Goal: Task Accomplishment & Management: Use online tool/utility

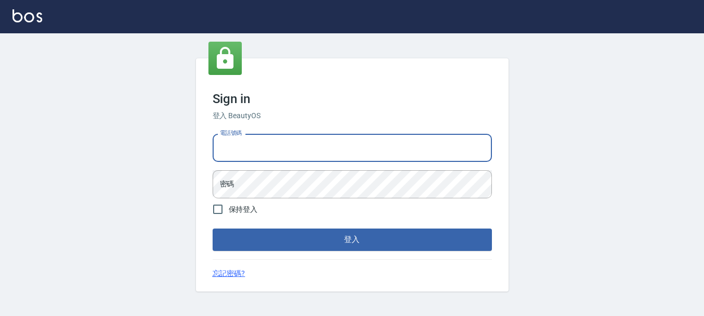
click at [319, 150] on input "電話號碼" at bounding box center [352, 148] width 279 height 28
type input "0989239739"
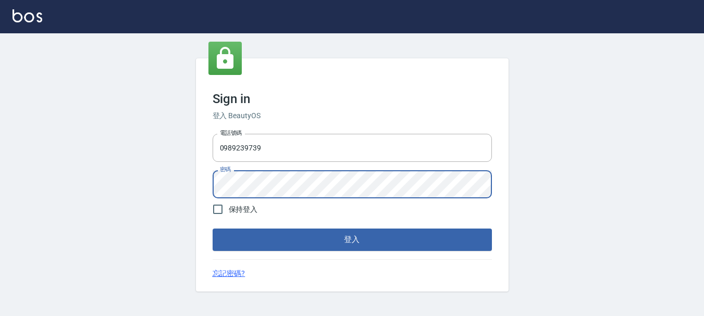
click at [213, 229] on button "登入" at bounding box center [352, 240] width 279 height 22
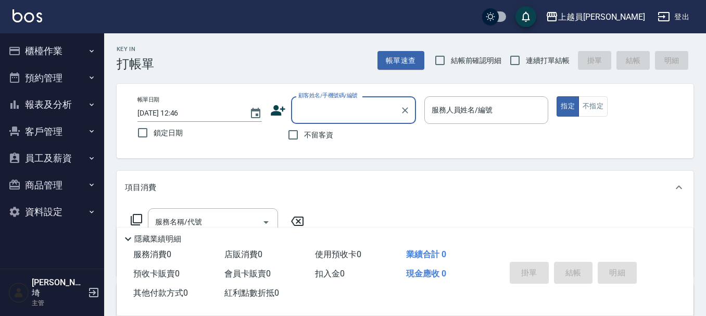
click at [61, 108] on button "報表及分析" at bounding box center [52, 104] width 96 height 27
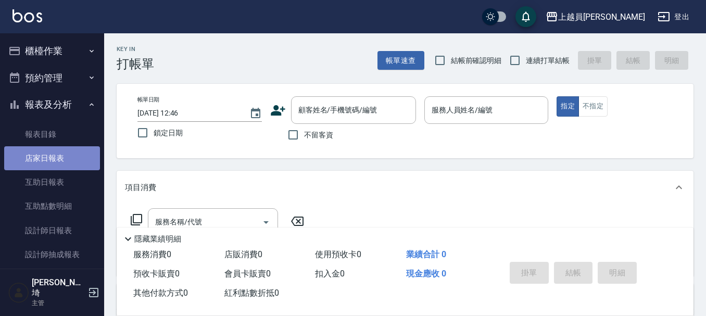
click at [55, 157] on link "店家日報表" at bounding box center [52, 158] width 96 height 24
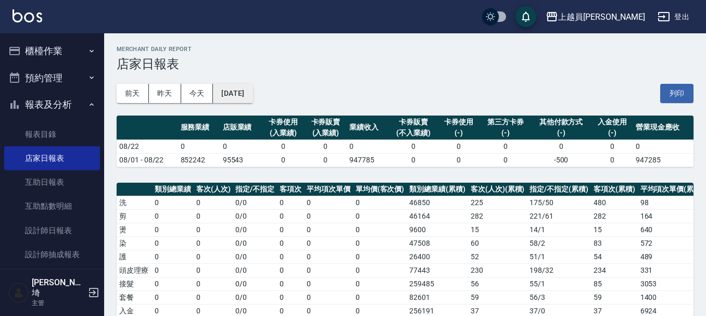
click at [253, 93] on button "[DATE]" at bounding box center [233, 93] width 40 height 19
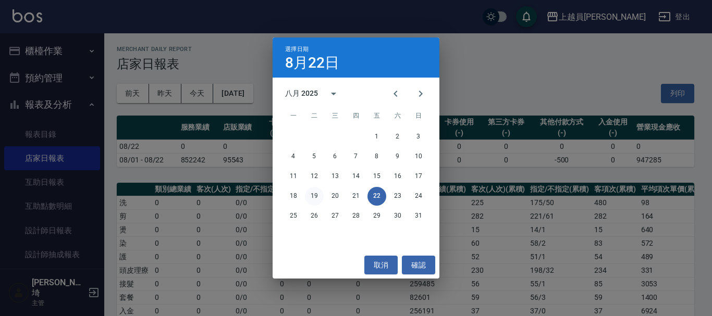
click at [315, 191] on button "19" at bounding box center [314, 196] width 19 height 19
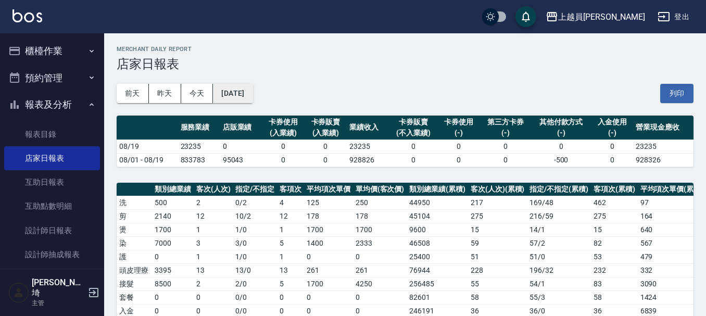
click at [246, 97] on button "2025/08/19" at bounding box center [233, 93] width 40 height 19
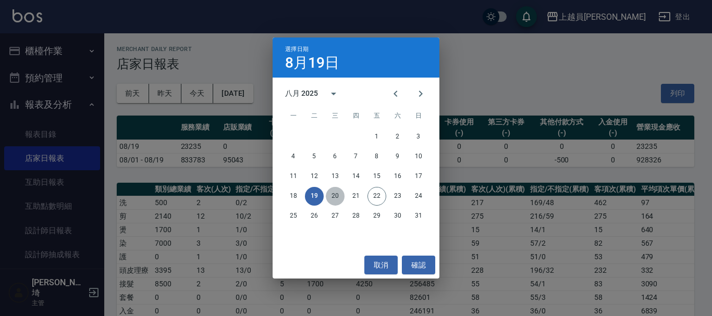
click at [336, 194] on button "20" at bounding box center [335, 196] width 19 height 19
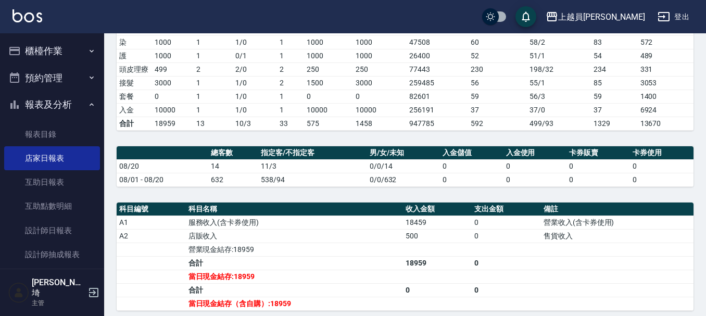
scroll to position [156, 0]
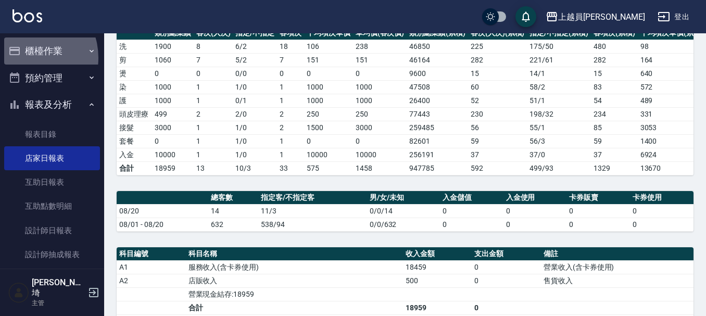
click at [26, 58] on button "櫃檯作業" at bounding box center [52, 51] width 96 height 27
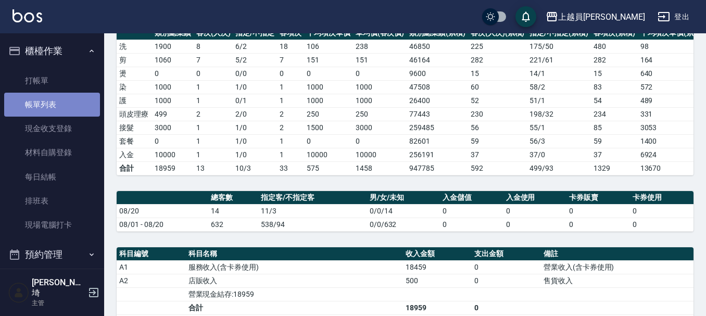
click at [66, 105] on link "帳單列表" at bounding box center [52, 105] width 96 height 24
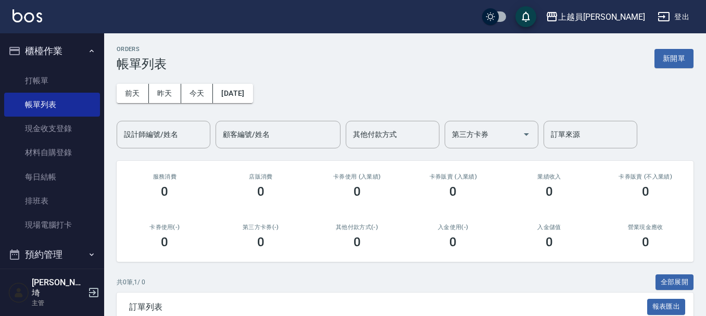
click at [283, 80] on div "前天 昨天 今天 2025/08/22 設計師編號/姓名 設計師編號/姓名 顧客編號/姓名 顧客編號/姓名 其他付款方式 其他付款方式 第三方卡券 第三方卡券…" at bounding box center [405, 109] width 577 height 77
click at [252, 99] on button "[DATE]" at bounding box center [233, 93] width 40 height 19
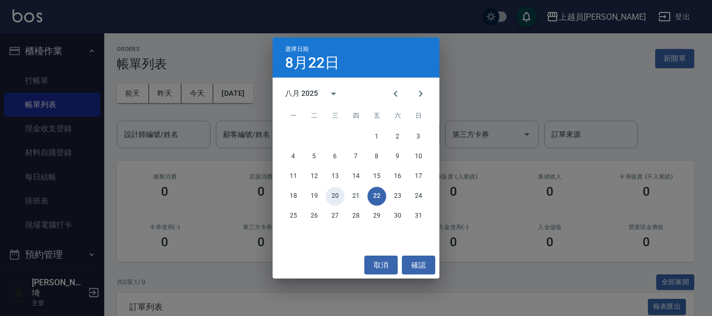
click at [335, 199] on button "20" at bounding box center [335, 196] width 19 height 19
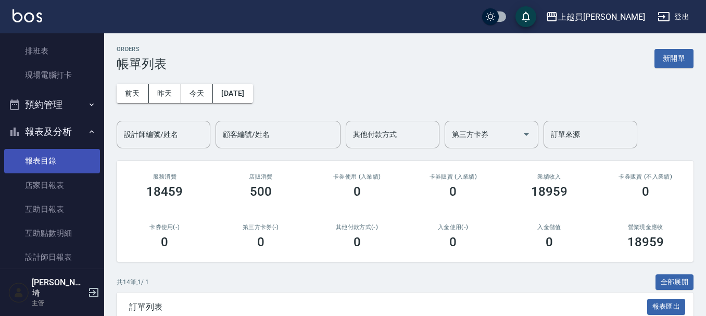
scroll to position [156, 0]
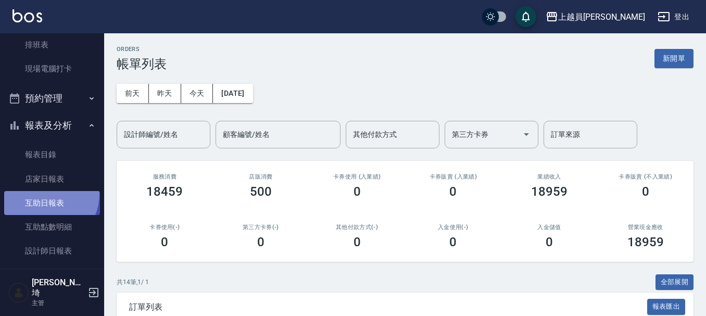
click at [42, 194] on link "互助日報表" at bounding box center [52, 203] width 96 height 24
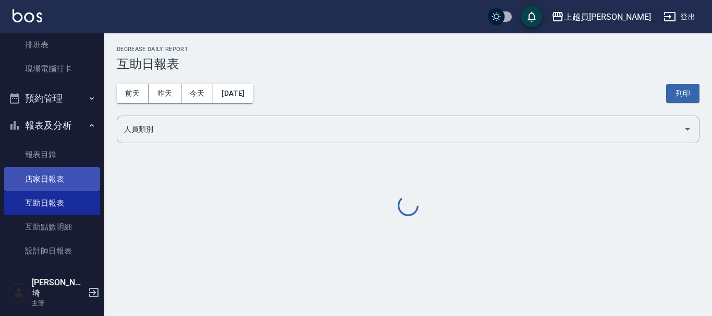
click at [38, 187] on link "店家日報表" at bounding box center [52, 179] width 96 height 24
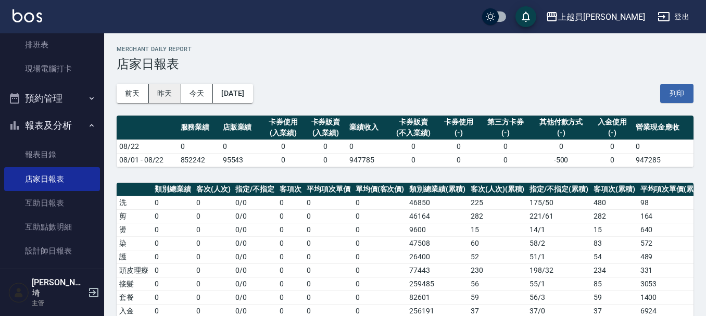
click at [164, 97] on button "昨天" at bounding box center [165, 93] width 32 height 19
click at [234, 81] on div "前天 昨天 今天 2025/08/21 列印" at bounding box center [405, 93] width 577 height 44
click at [237, 91] on button "[DATE]" at bounding box center [233, 93] width 40 height 19
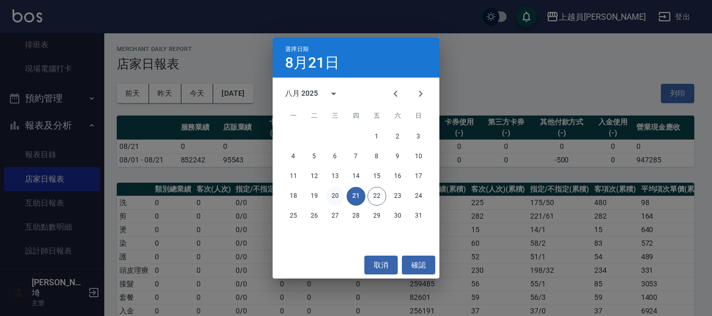
click at [337, 199] on button "20" at bounding box center [335, 196] width 19 height 19
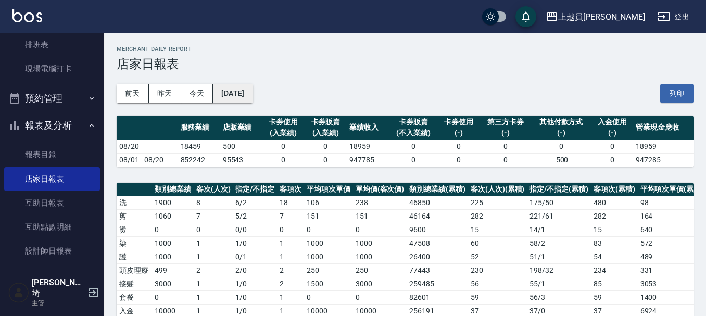
click at [244, 90] on button "[DATE]" at bounding box center [233, 93] width 40 height 19
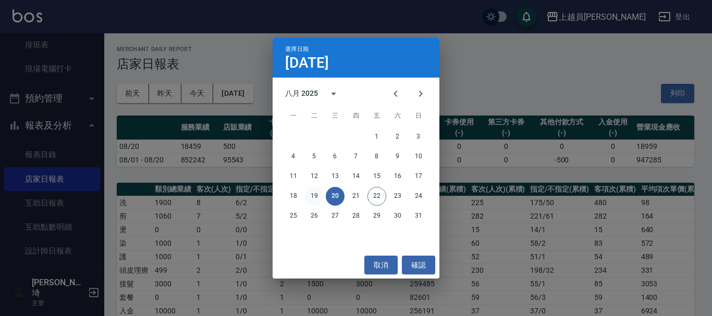
click at [310, 200] on button "19" at bounding box center [314, 196] width 19 height 19
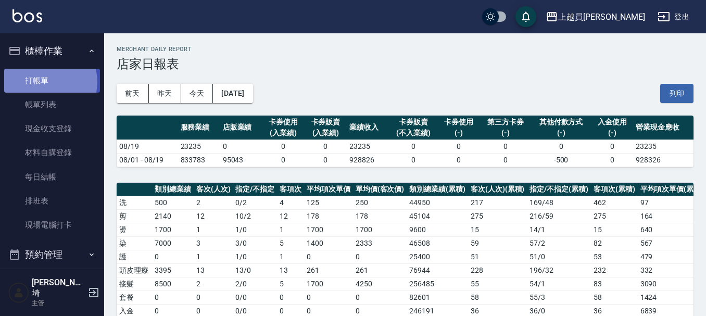
click at [44, 82] on link "打帳單" at bounding box center [52, 81] width 96 height 24
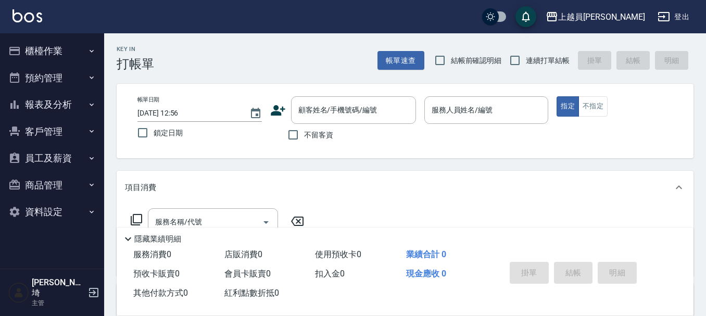
click at [537, 70] on label "連續打單結帳" at bounding box center [537, 60] width 66 height 22
click at [526, 70] on input "連續打單結帳" at bounding box center [515, 60] width 22 height 22
checkbox input "true"
drag, startPoint x: 296, startPoint y: 133, endPoint x: 314, endPoint y: 123, distance: 20.7
click at [296, 133] on input "不留客資" at bounding box center [293, 135] width 22 height 22
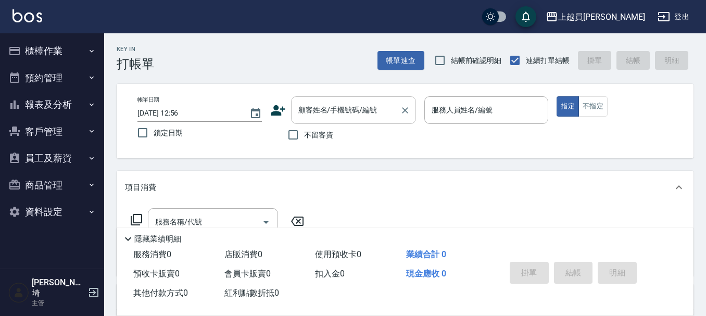
checkbox input "true"
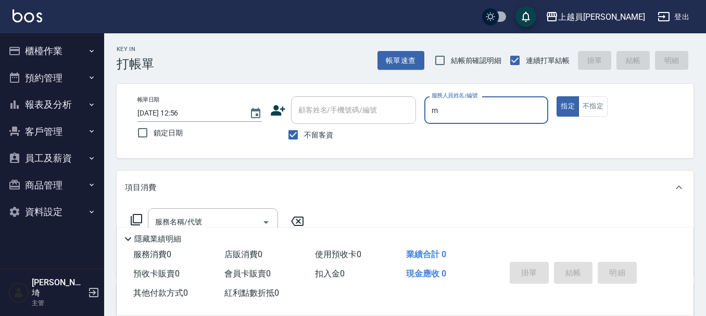
type input "M-M"
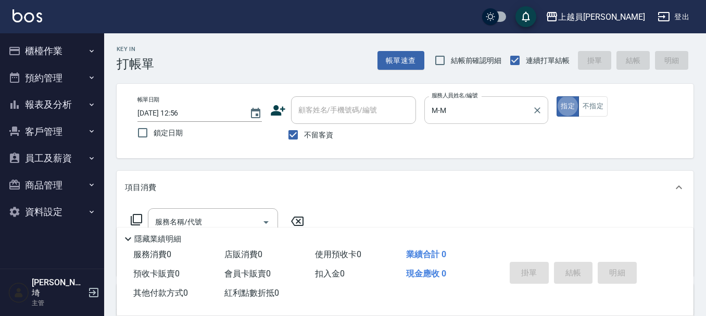
type button "true"
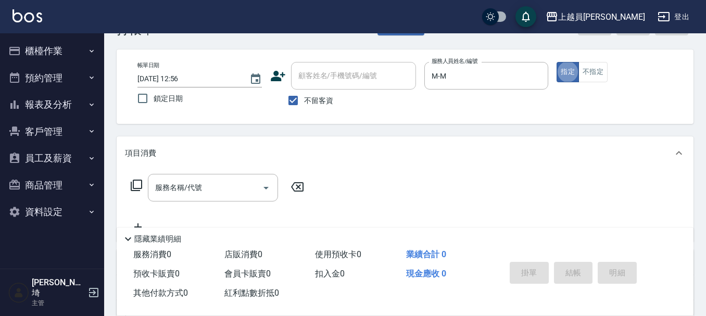
scroll to position [52, 0]
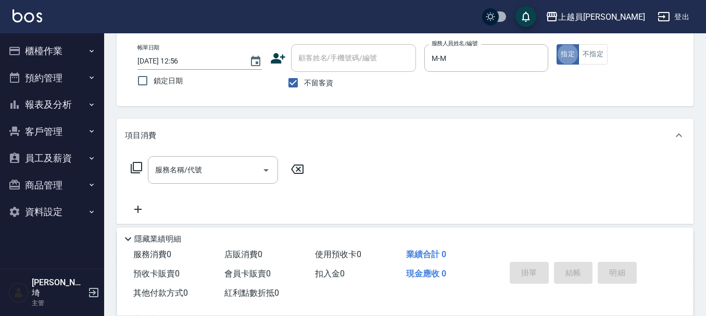
click at [232, 152] on div "項目消費" at bounding box center [405, 135] width 577 height 33
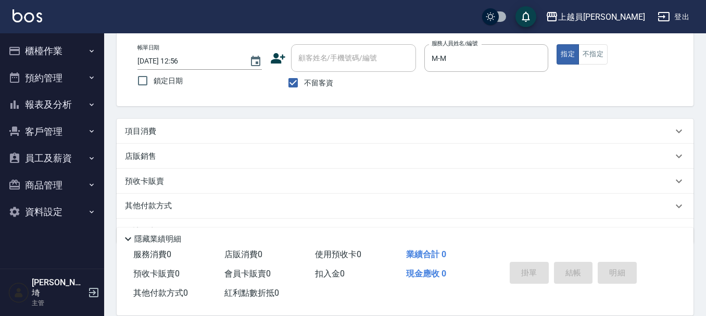
click at [232, 136] on div "項目消費" at bounding box center [399, 131] width 548 height 11
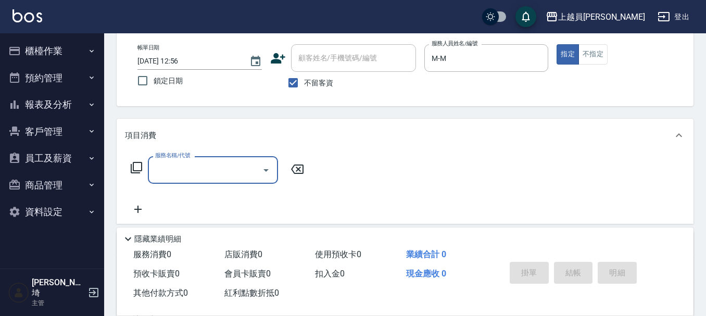
scroll to position [0, 0]
click at [213, 170] on input "服務名稱/代號" at bounding box center [205, 170] width 105 height 18
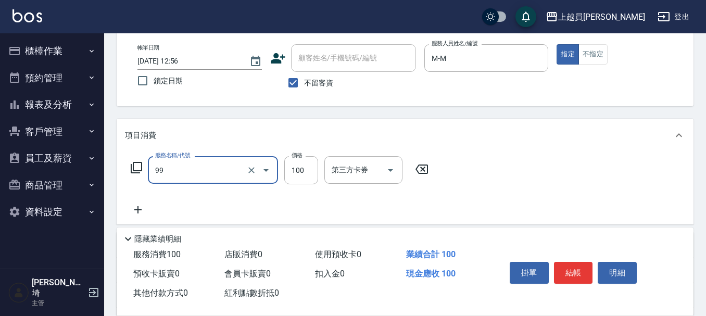
type input "VIP儲值(99)"
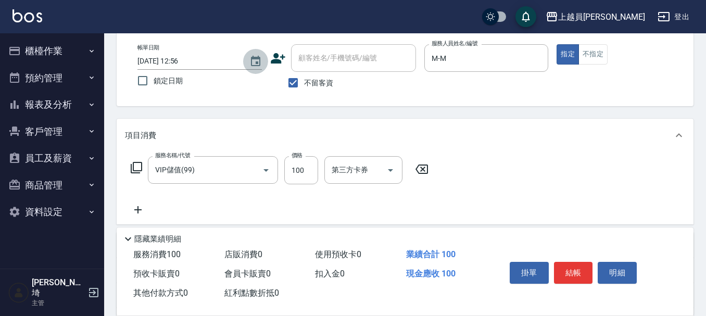
click at [257, 57] on icon "Choose date, selected date is 2025-08-22" at bounding box center [255, 61] width 9 height 10
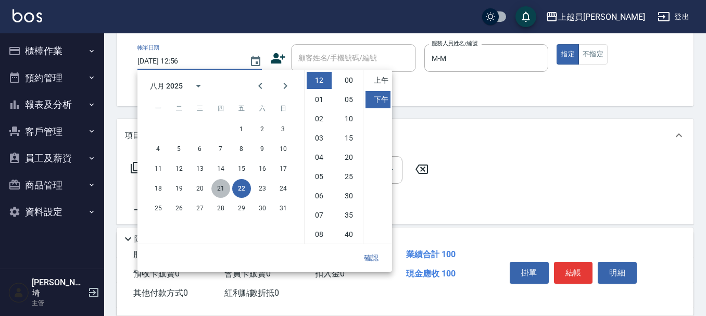
click at [219, 191] on button "21" at bounding box center [221, 188] width 19 height 19
type input "[DATE] 12:56"
click at [378, 259] on button "確認" at bounding box center [371, 257] width 33 height 19
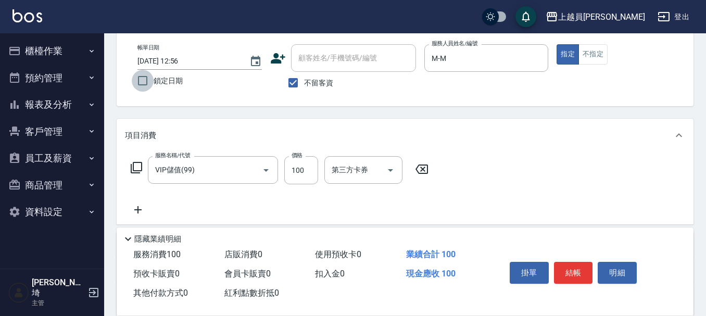
click at [153, 86] on input "鎖定日期" at bounding box center [143, 81] width 22 height 22
checkbox input "true"
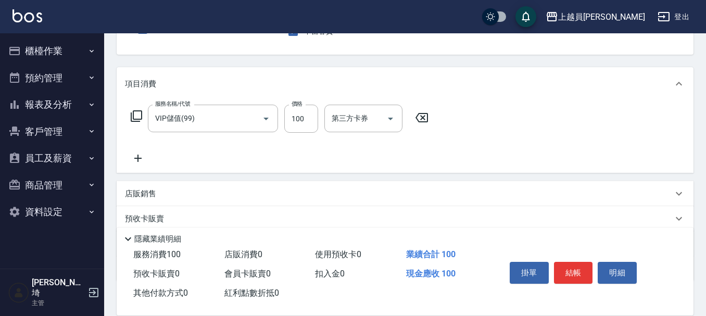
scroll to position [104, 0]
click at [304, 120] on input "100" at bounding box center [301, 118] width 34 height 28
type input "6000"
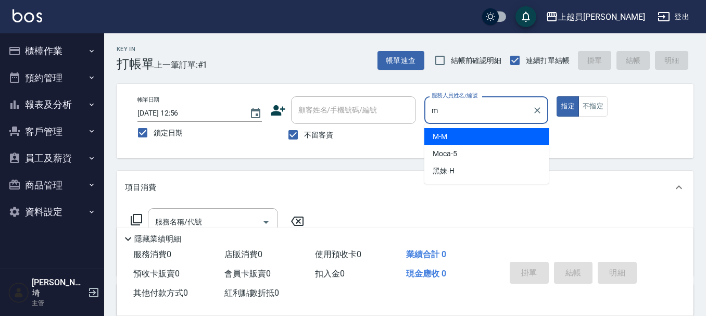
type input "M-M"
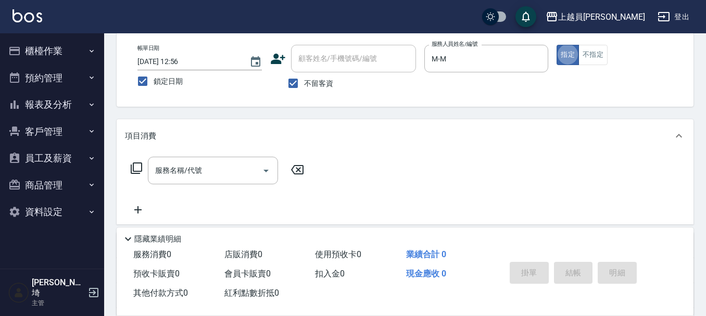
scroll to position [52, 0]
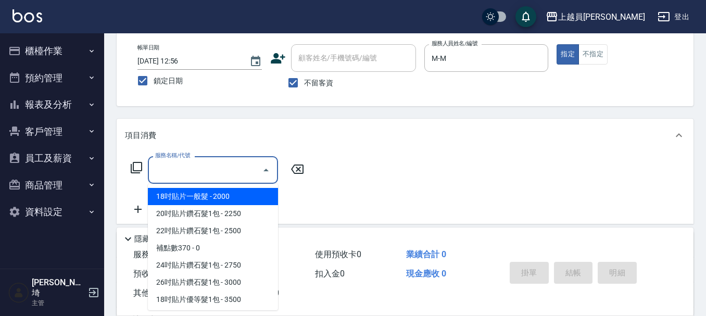
click at [217, 169] on input "服務名稱/代號" at bounding box center [205, 170] width 105 height 18
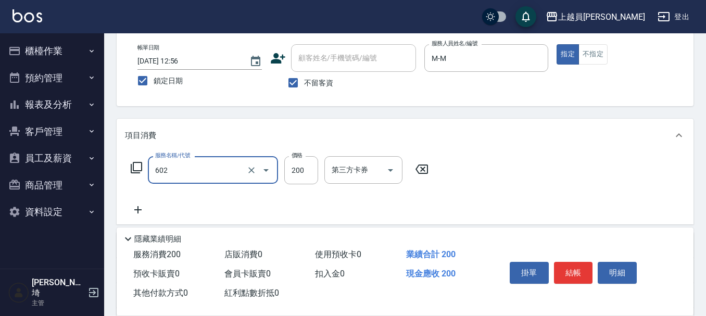
type input "一般洗髮(602)"
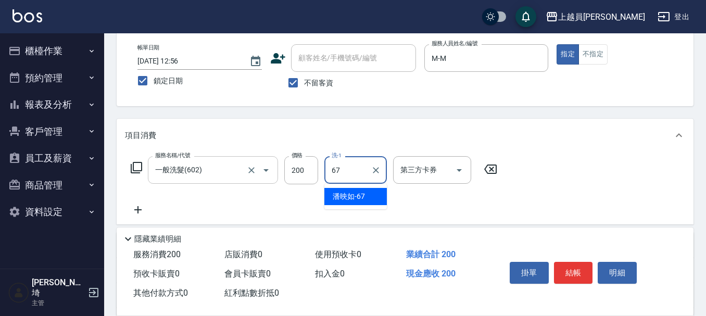
type input "[PERSON_NAME]-67"
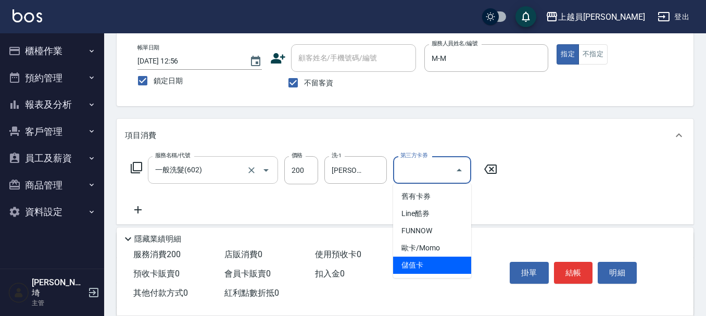
type input "儲值卡"
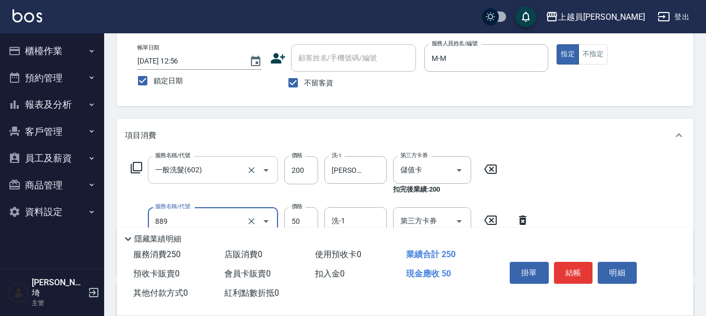
type input "精油(889)"
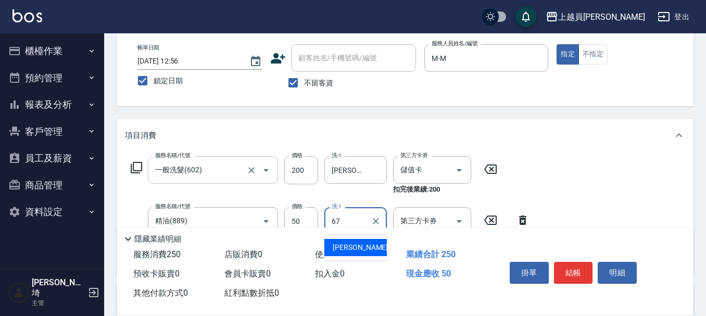
type input "[PERSON_NAME]-67"
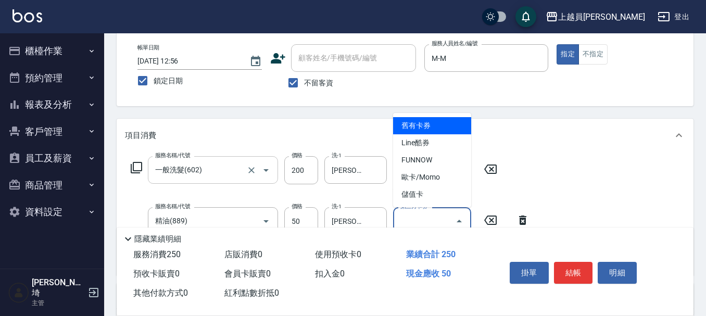
type input "儲值卡"
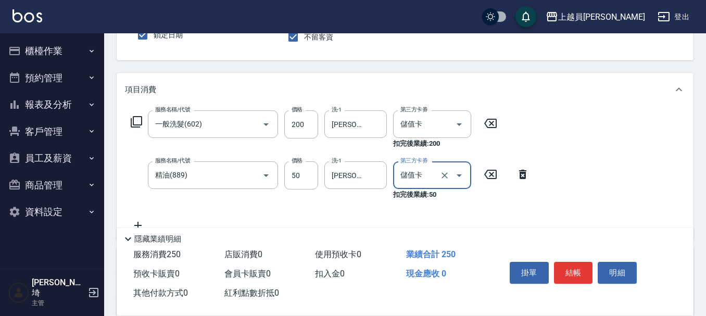
scroll to position [156, 0]
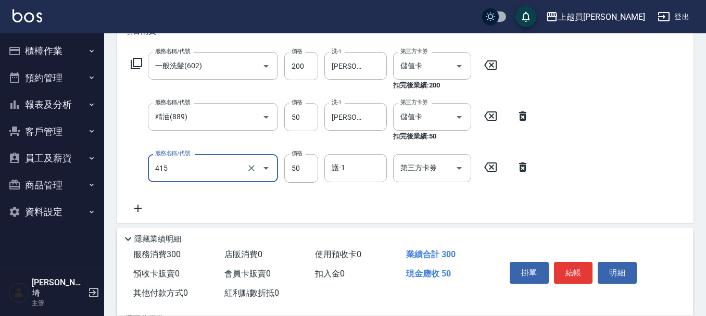
type input "瞬間保養(415)"
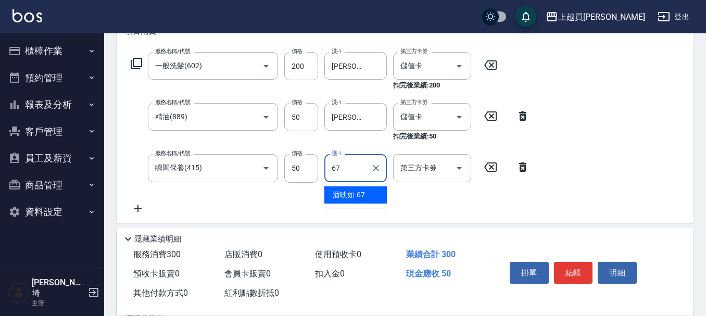
type input "[PERSON_NAME]-67"
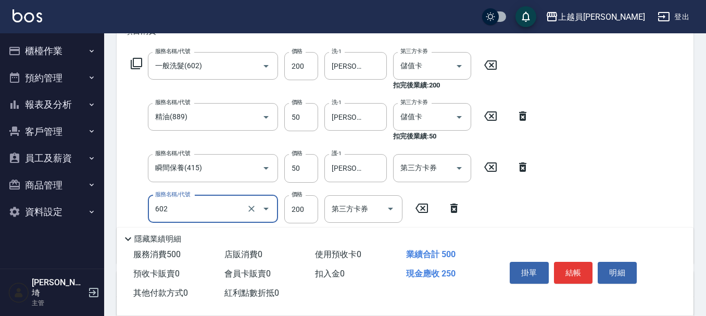
type input "一般洗髮(602)"
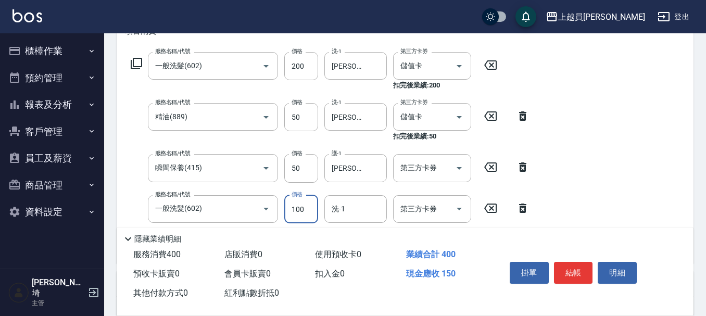
type input "100"
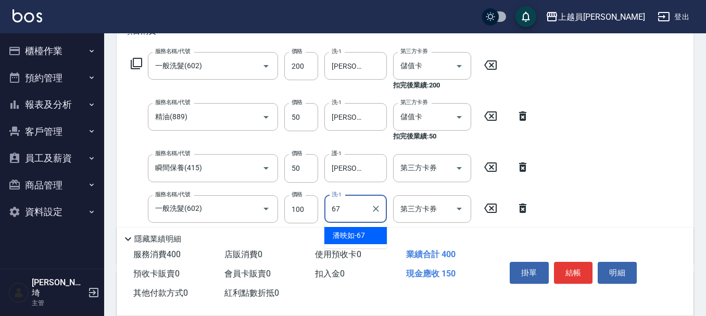
type input "[PERSON_NAME]-67"
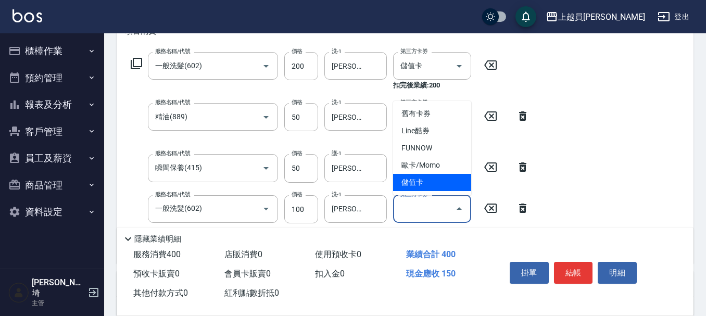
type input "儲值卡"
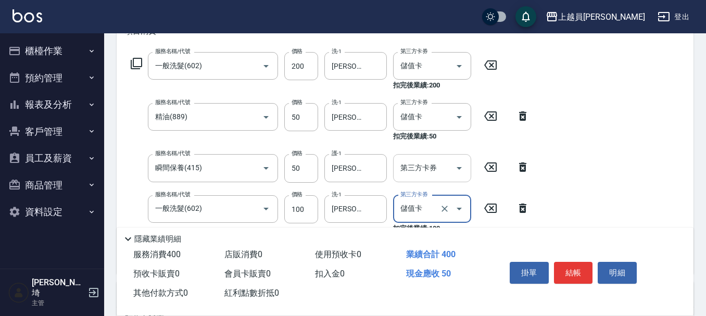
click at [462, 162] on icon "Open" at bounding box center [459, 168] width 13 height 13
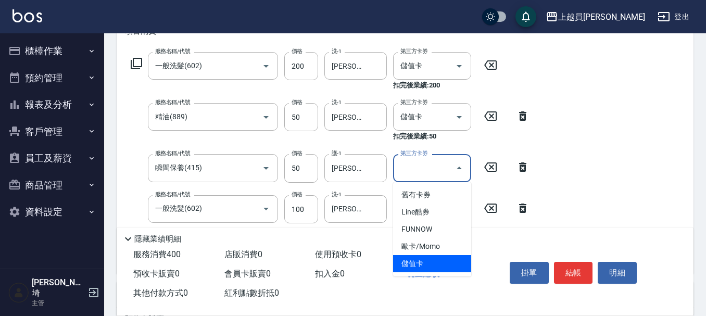
drag, startPoint x: 441, startPoint y: 265, endPoint x: 434, endPoint y: 254, distance: 13.1
click at [441, 265] on span "儲值卡" at bounding box center [432, 263] width 78 height 17
type input "儲值卡"
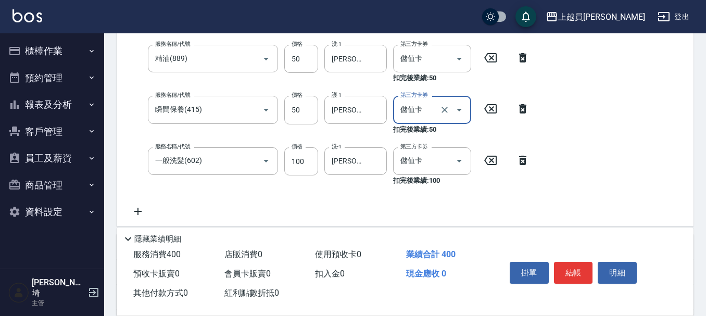
scroll to position [313, 0]
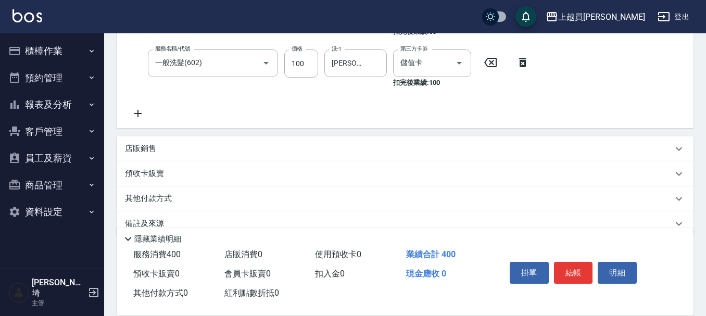
click at [133, 106] on div "服務名稱/代號 一般洗髮(602) 服務名稱/代號 價格 200 價格 洗-1 [PERSON_NAME]-67 洗-1 第三方卡券 儲值卡 第三方卡券 扣完…" at bounding box center [330, 8] width 411 height 224
click at [135, 118] on icon at bounding box center [138, 113] width 26 height 13
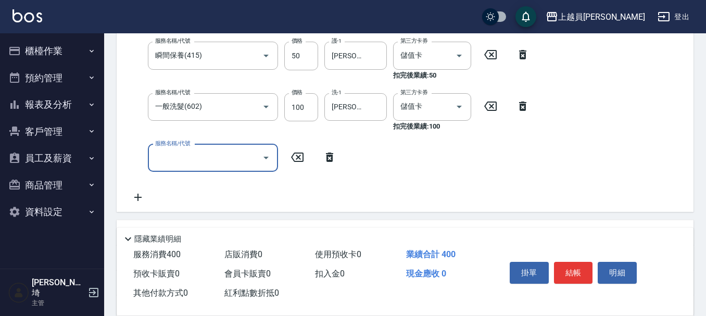
scroll to position [321, 0]
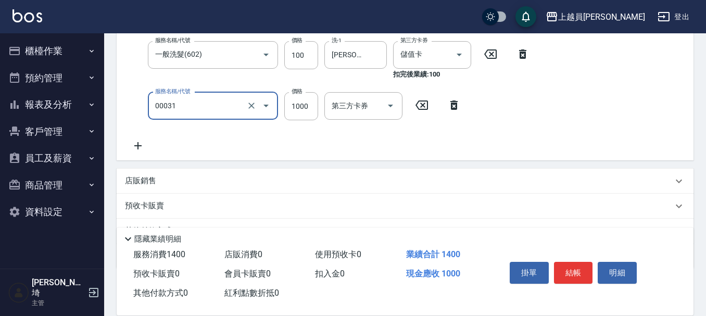
type input "單卸髮片(00031)"
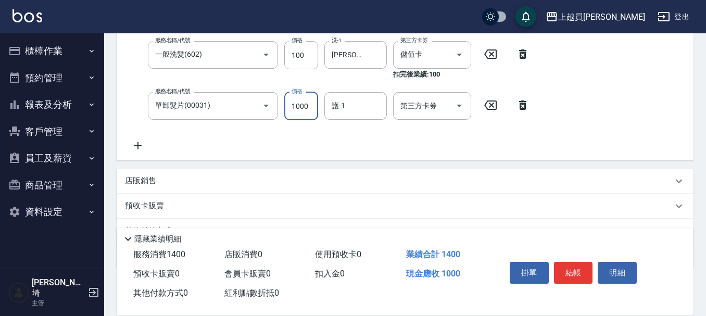
scroll to position [269, 0]
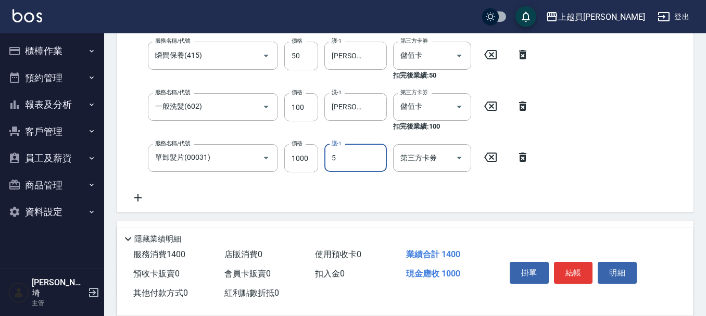
type input "Moca-5"
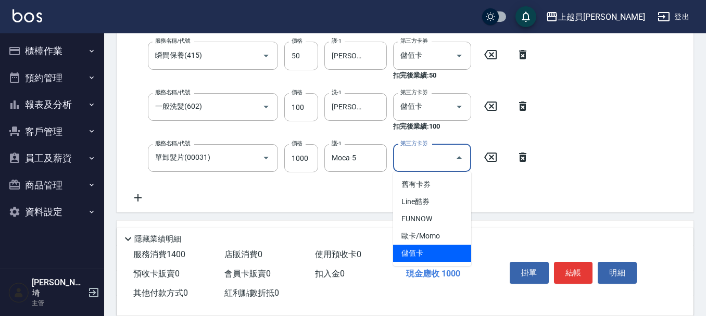
type input "儲值卡"
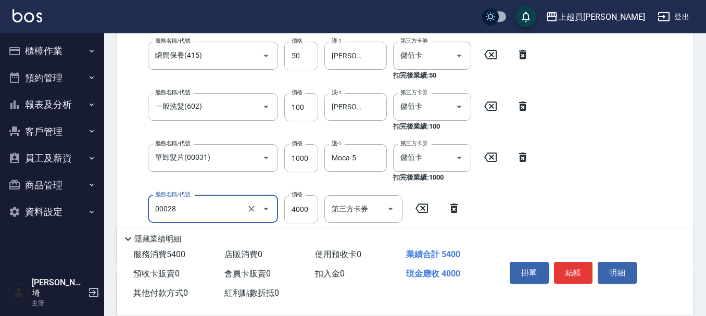
type input "槍式重整(00028)"
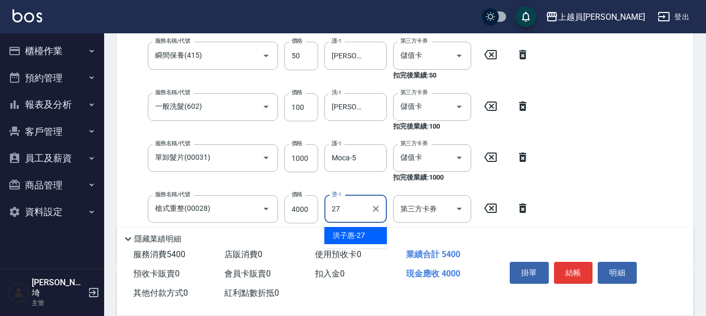
type input "[PERSON_NAME]-27"
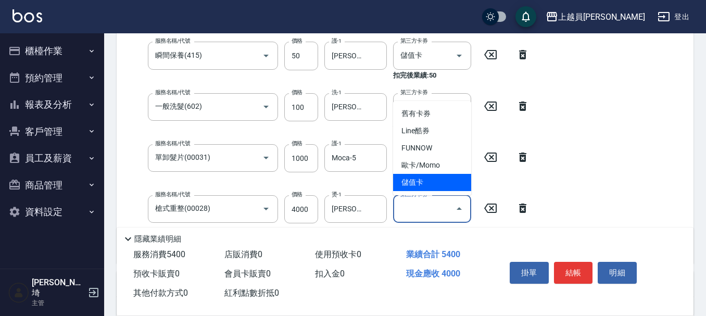
type input "儲值卡"
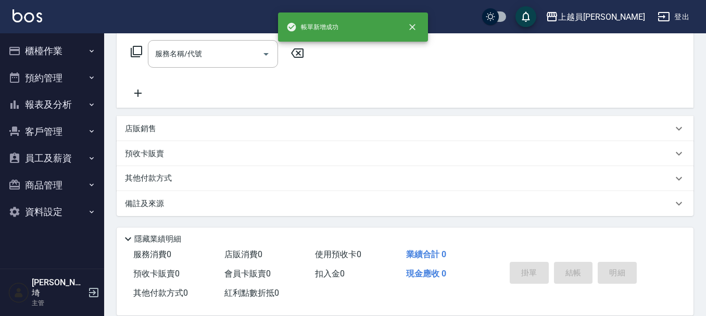
scroll to position [0, 0]
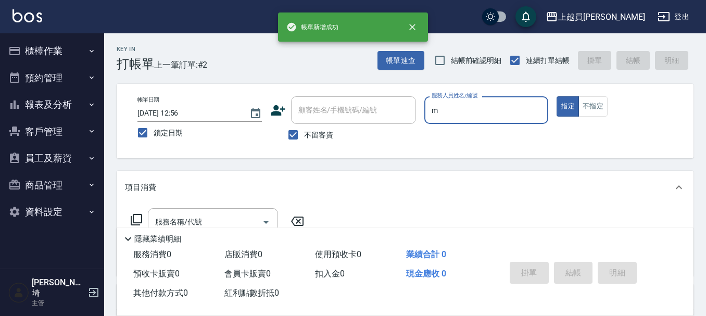
type input "M-M"
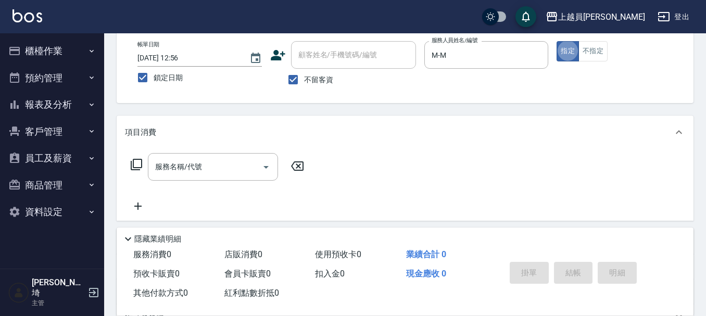
scroll to position [104, 0]
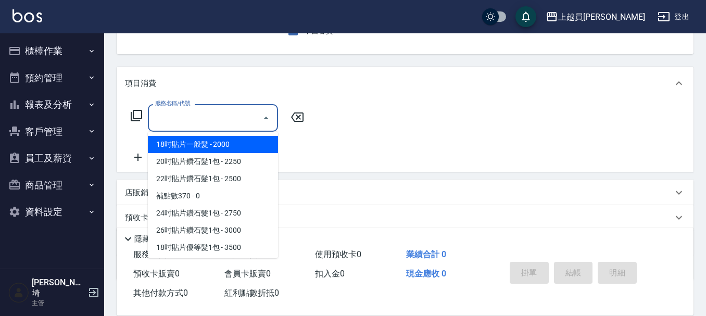
click at [198, 125] on input "服務名稱/代號" at bounding box center [205, 118] width 105 height 18
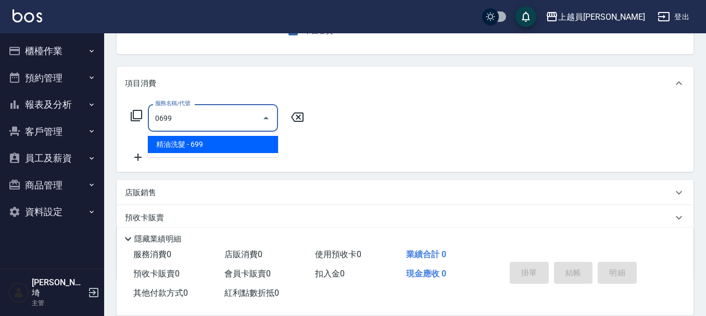
type input "精油洗髮(0699)"
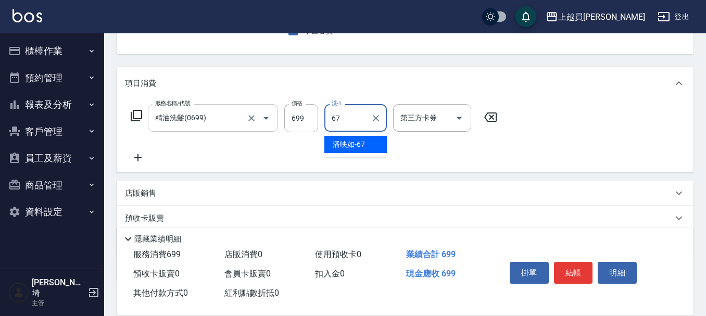
type input "[PERSON_NAME]-67"
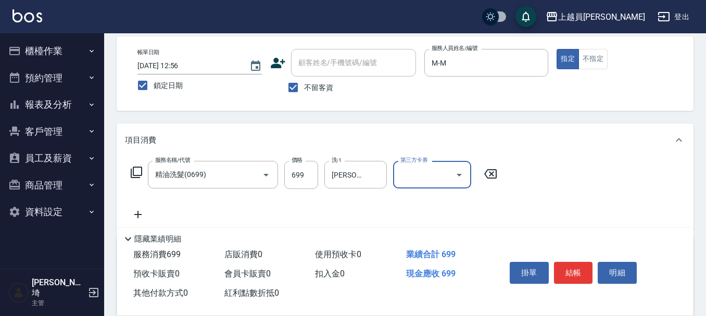
scroll to position [52, 0]
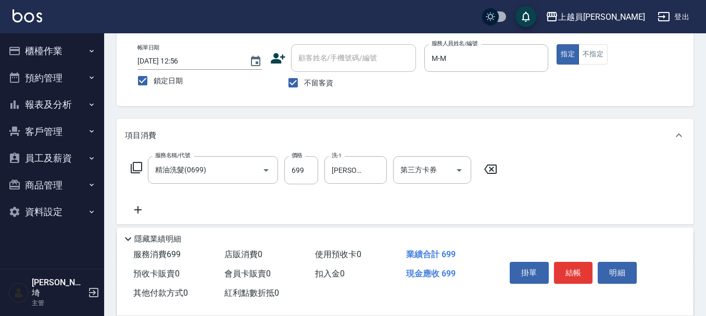
click at [321, 167] on div "服務名稱/代號 精油洗髮(0699) 服務名稱/代號 價格 699 價格 洗-1 [PERSON_NAME]-67 洗-1 第三方卡券 第三方卡券" at bounding box center [314, 170] width 379 height 28
click at [301, 180] on input "699" at bounding box center [301, 170] width 34 height 28
type input "599"
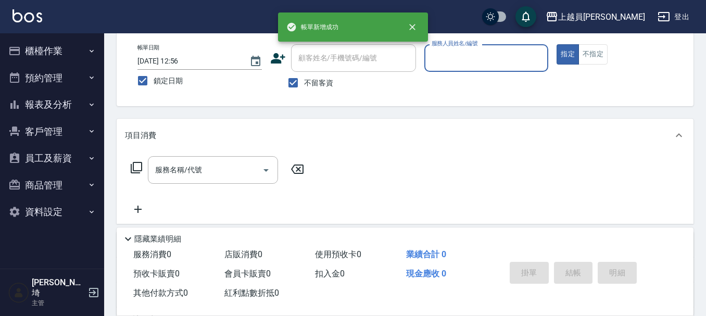
scroll to position [0, 0]
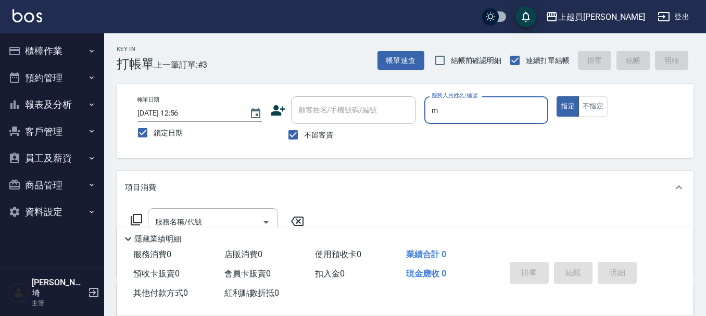
type input "M-M"
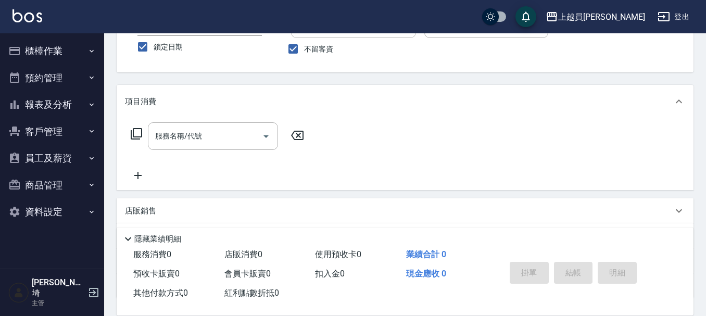
scroll to position [104, 0]
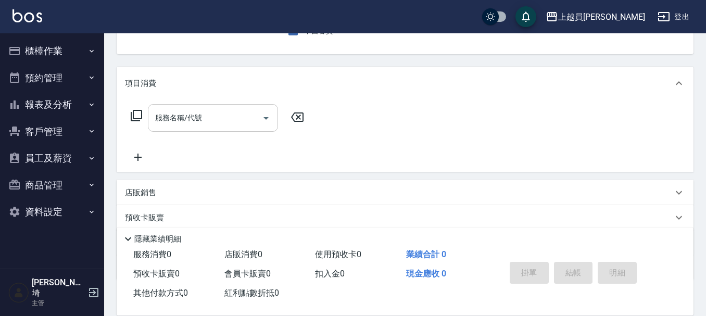
click at [237, 122] on input "服務名稱/代號" at bounding box center [205, 118] width 105 height 18
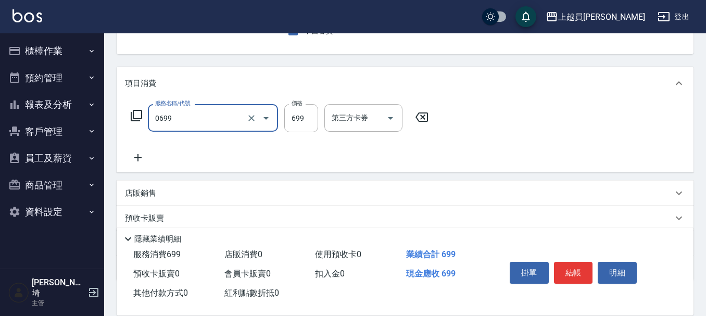
type input "精油洗髮(0699)"
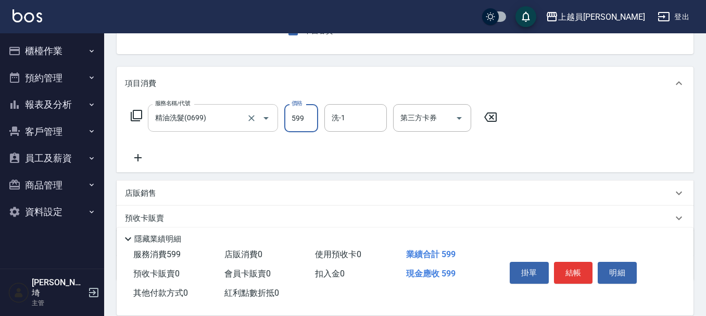
type input "599"
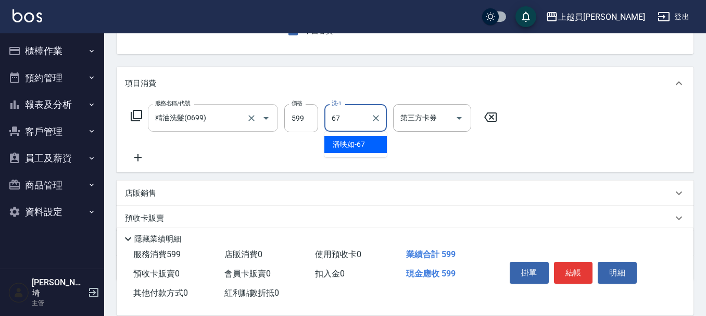
type input "[PERSON_NAME]-67"
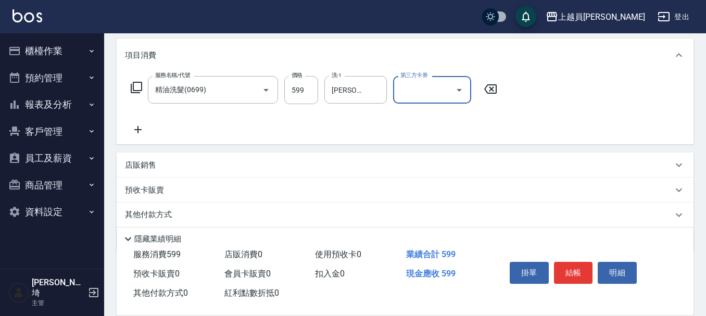
scroll to position [156, 0]
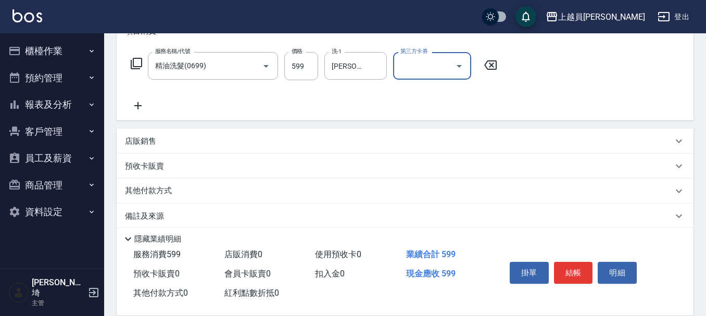
click at [190, 132] on div "店販銷售" at bounding box center [405, 141] width 577 height 25
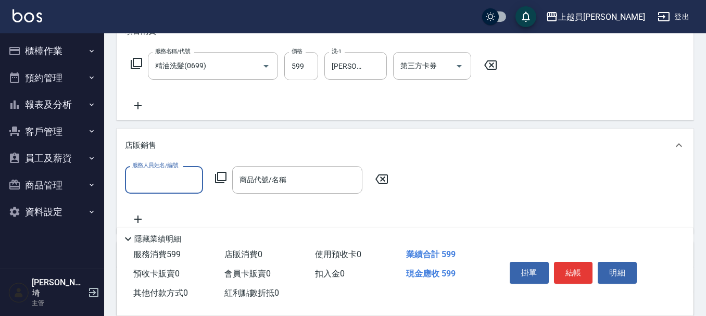
scroll to position [0, 0]
type input "M-M"
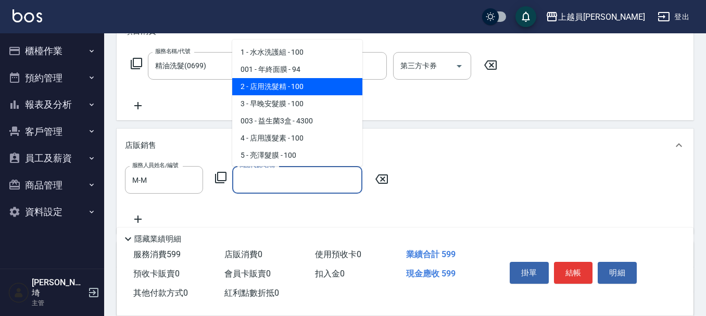
type input "店用洗髮精"
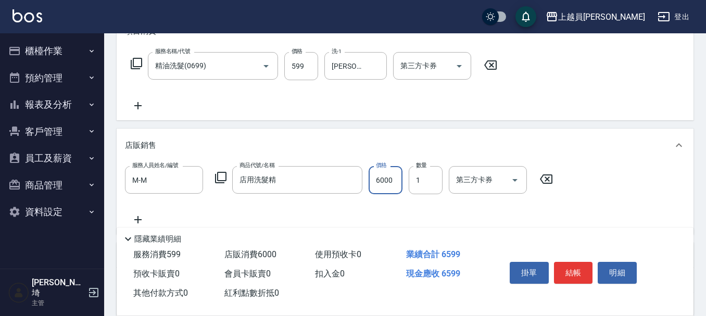
click at [381, 170] on input "6000" at bounding box center [386, 180] width 34 height 28
type input "600"
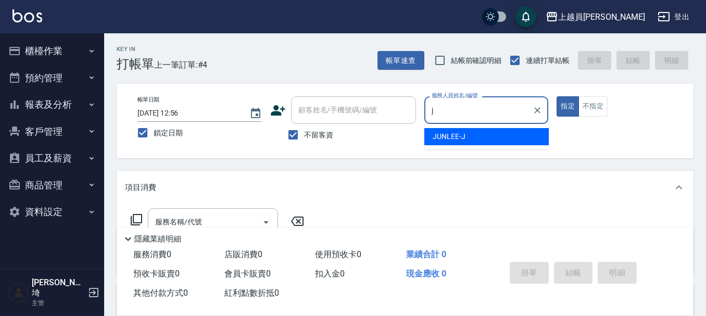
type input "[PERSON_NAME]"
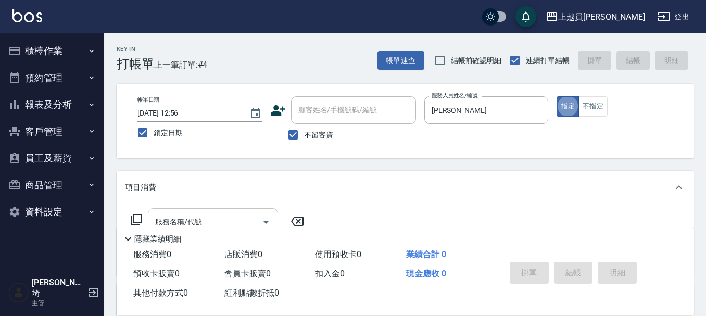
drag, startPoint x: 220, startPoint y: 217, endPoint x: 219, endPoint y: 210, distance: 6.3
click at [219, 216] on input "服務名稱/代號" at bounding box center [205, 222] width 105 height 18
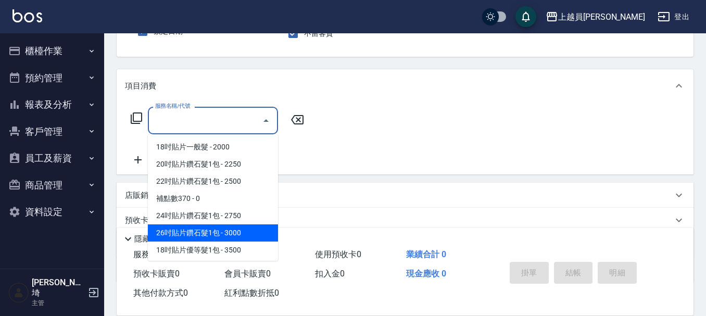
scroll to position [104, 0]
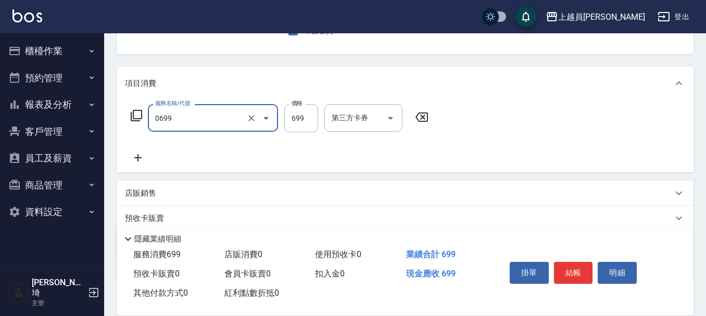
type input "精油洗髮(0699)"
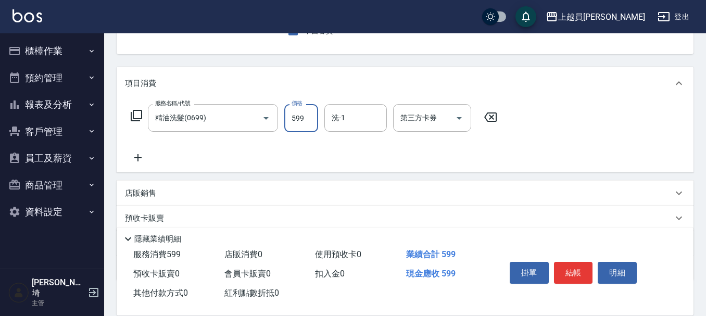
type input "599"
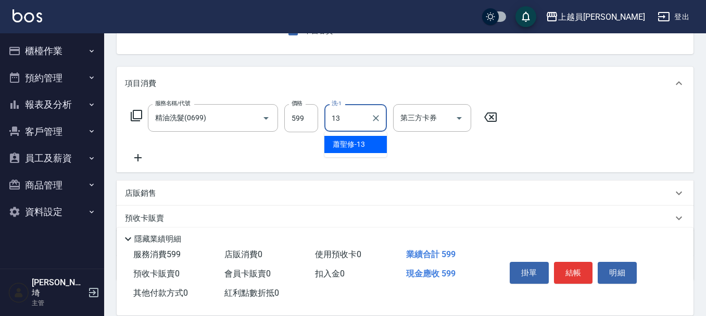
type input "[PERSON_NAME]-13"
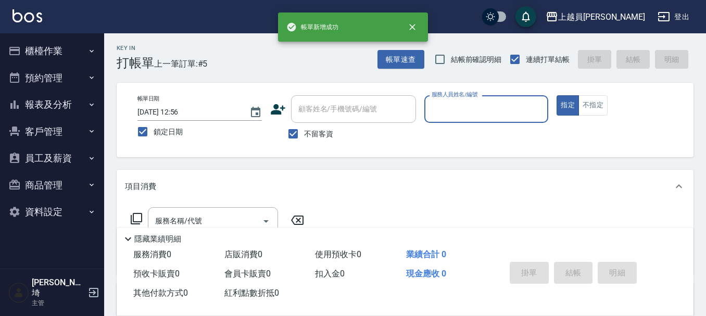
scroll to position [0, 0]
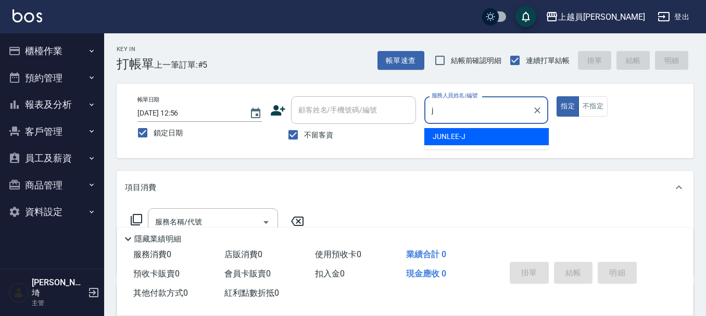
type input "[PERSON_NAME]"
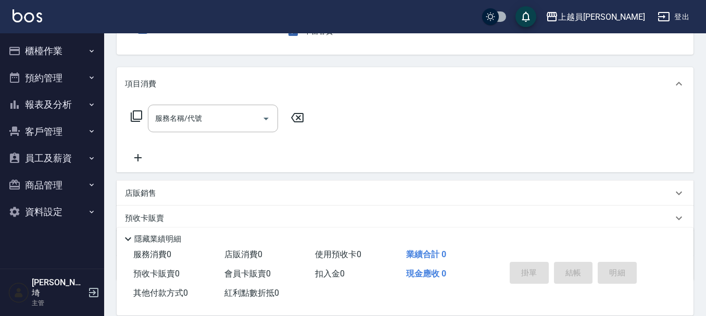
scroll to position [104, 0]
click at [180, 120] on div "服務名稱/代號 服務名稱/代號" at bounding box center [213, 118] width 130 height 28
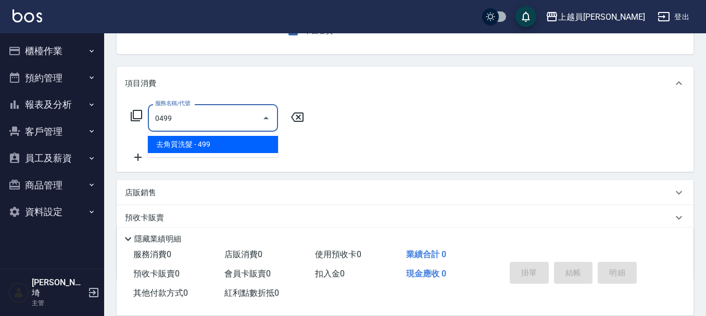
type input "去角質洗髮(0499)"
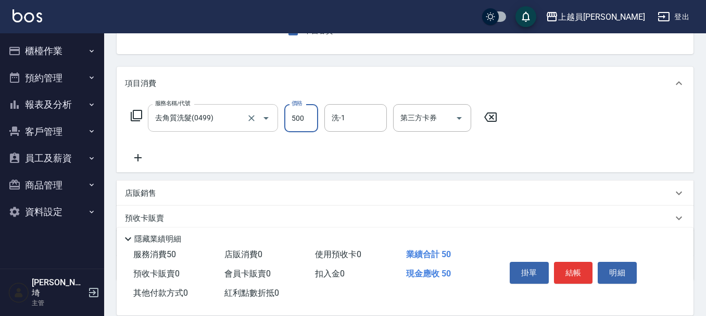
type input "500"
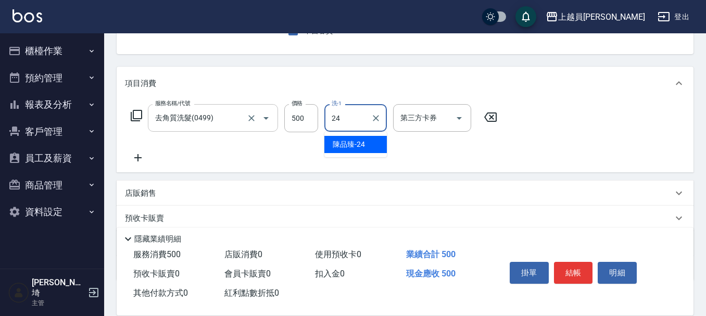
type input "[PERSON_NAME]-24"
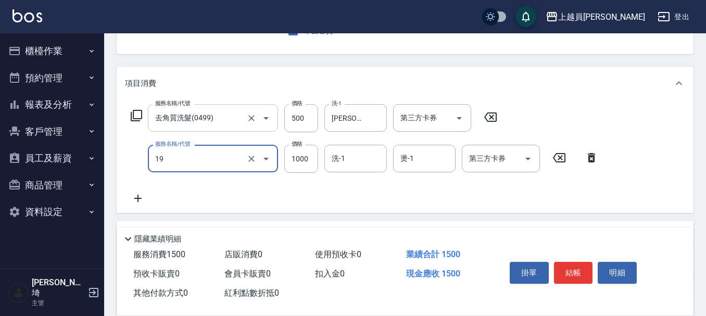
type input "一般燙髮(19)"
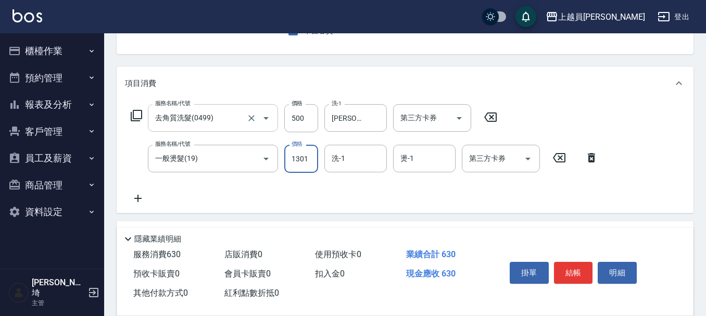
type input "1301"
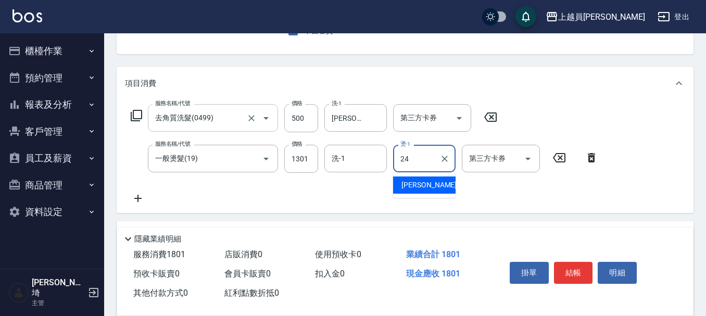
type input "[PERSON_NAME]-24"
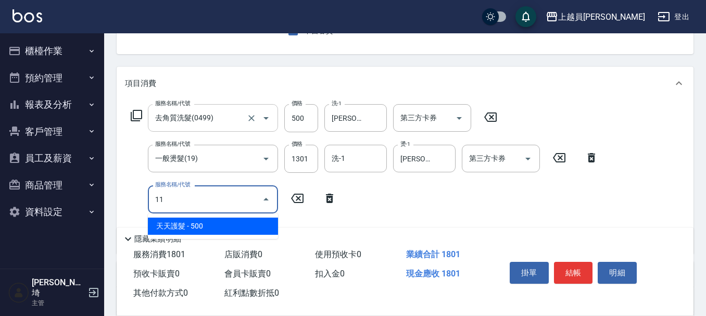
type input "天天護髮(11)"
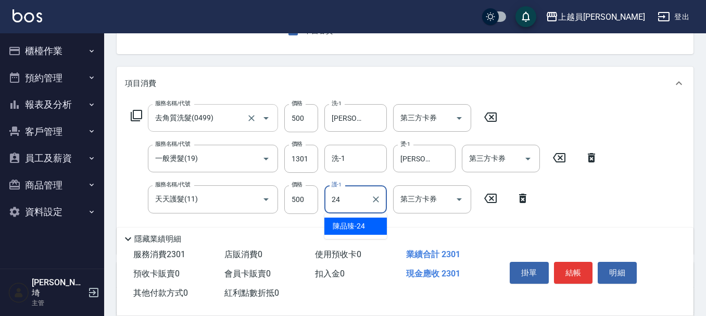
type input "[PERSON_NAME]-24"
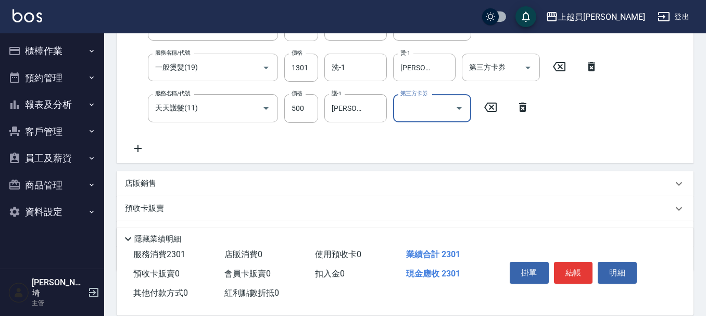
scroll to position [208, 0]
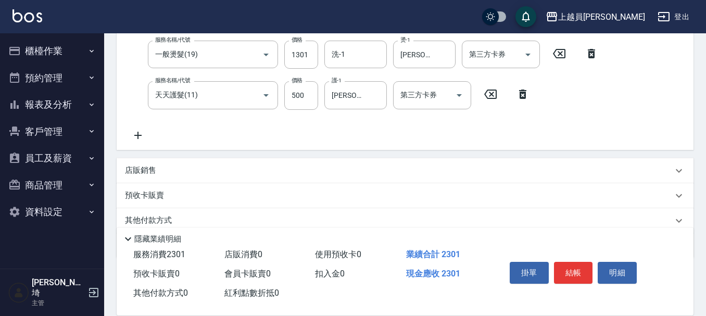
click at [183, 164] on div "店販銷售" at bounding box center [405, 170] width 577 height 25
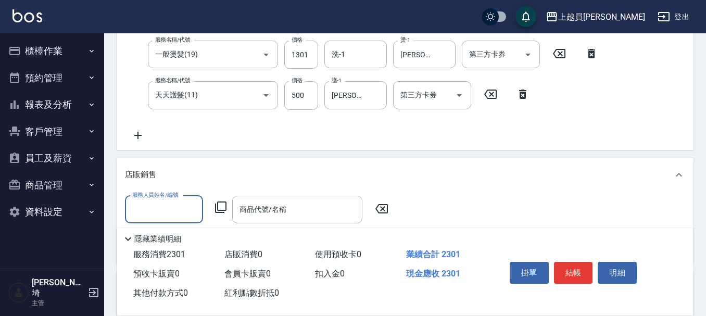
scroll to position [0, 0]
type input "[PERSON_NAME]"
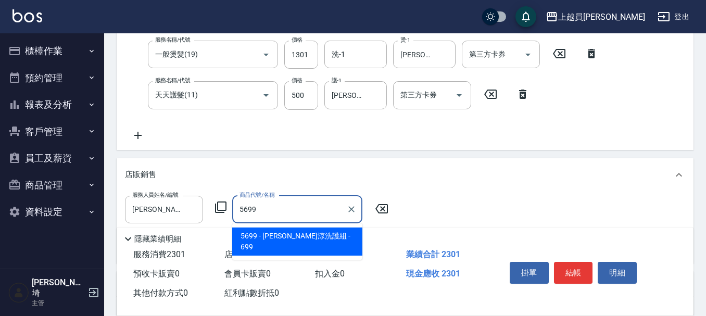
type input "水水沁涼洗護組"
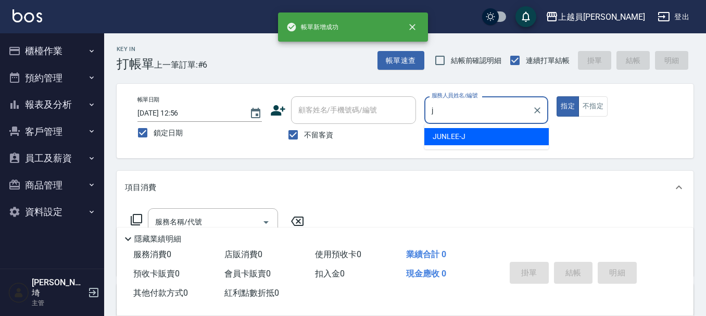
type input "[PERSON_NAME]"
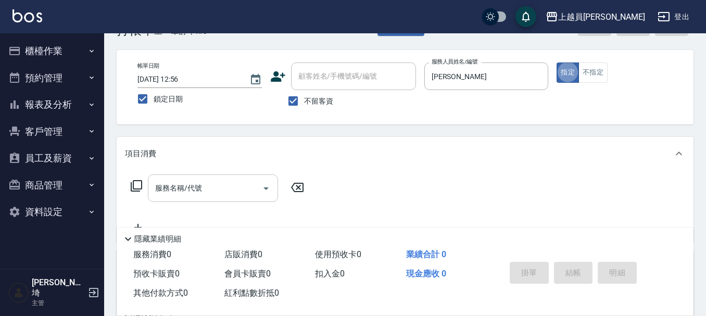
scroll to position [52, 0]
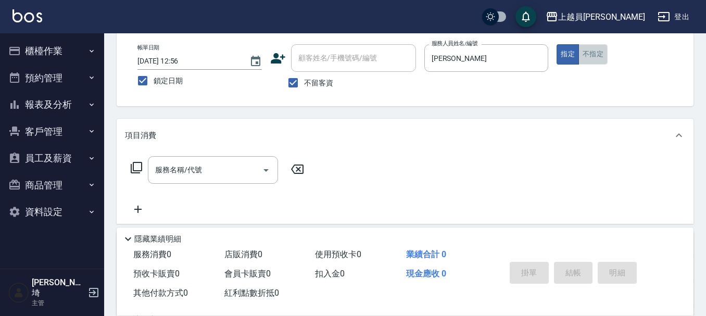
drag, startPoint x: 603, startPoint y: 51, endPoint x: 374, endPoint y: 126, distance: 240.7
click at [602, 51] on button "不指定" at bounding box center [593, 54] width 29 height 20
click at [186, 180] on div "服務名稱/代號" at bounding box center [213, 170] width 130 height 28
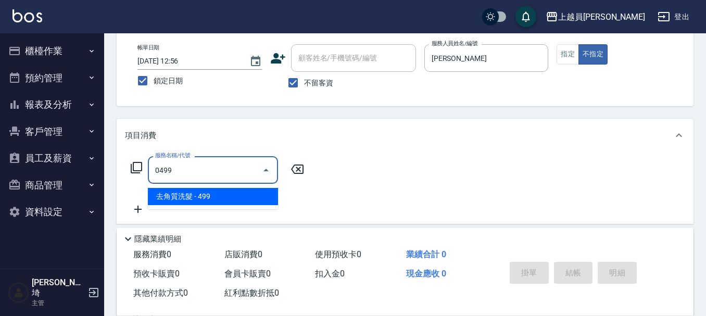
type input "去角質洗髮(0499)"
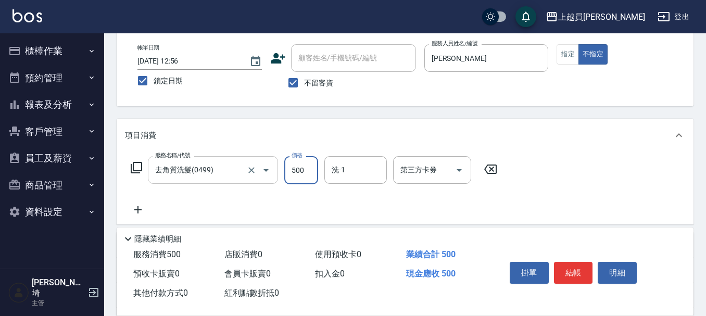
type input "500"
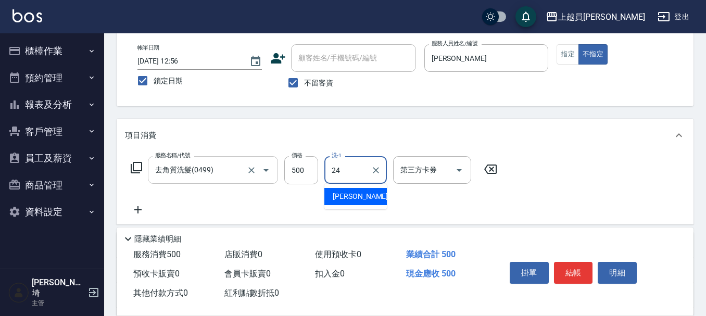
type input "[PERSON_NAME]-24"
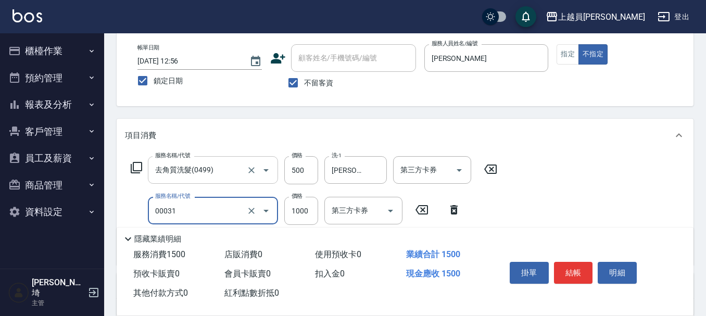
type input "單卸髮片(00031)"
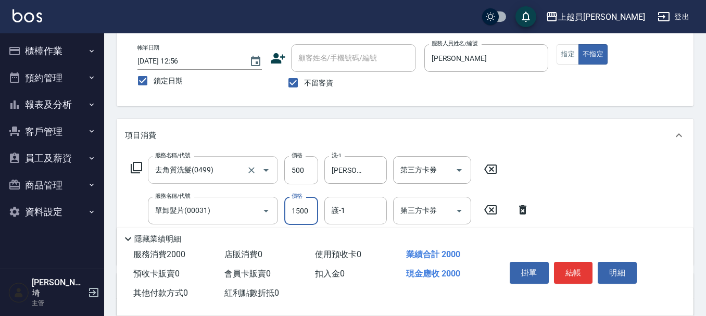
type input "1500"
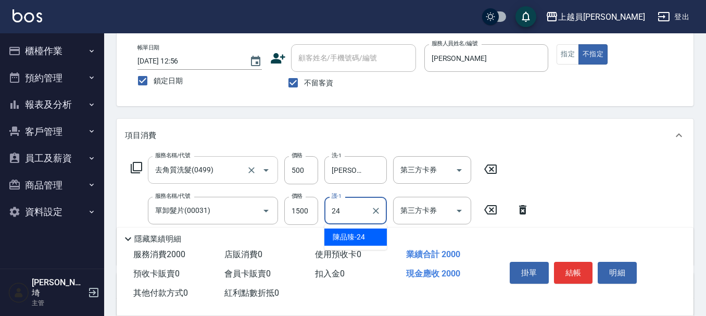
type input "[PERSON_NAME]-24"
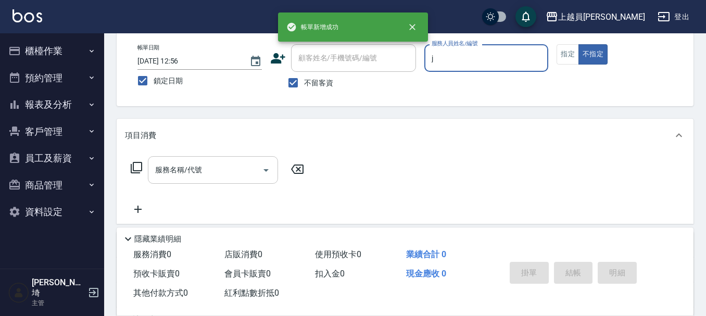
type input "[PERSON_NAME]"
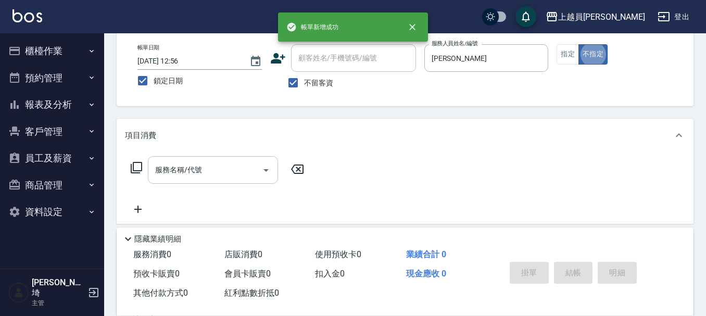
type button "false"
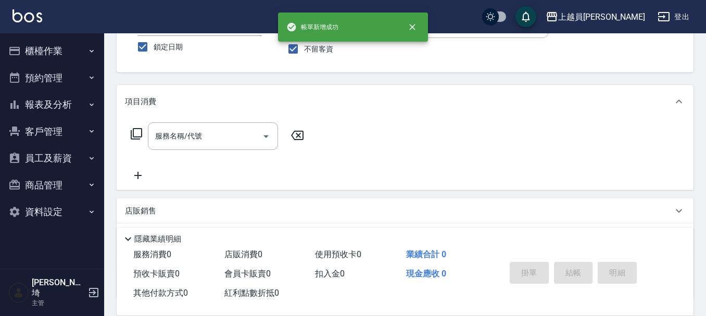
scroll to position [104, 0]
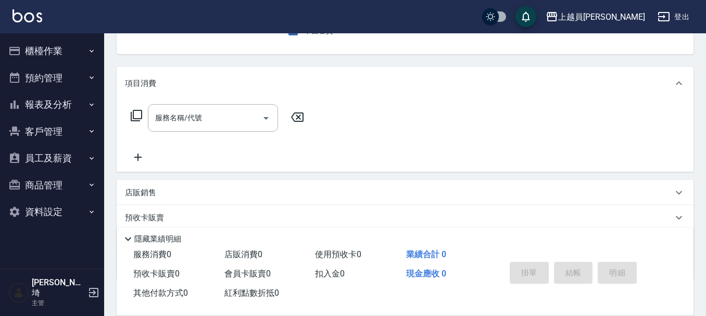
click at [203, 190] on div "店販銷售" at bounding box center [399, 193] width 548 height 11
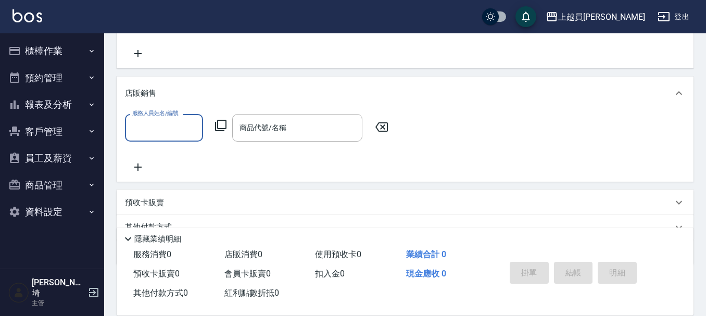
scroll to position [208, 0]
type input "[PERSON_NAME]"
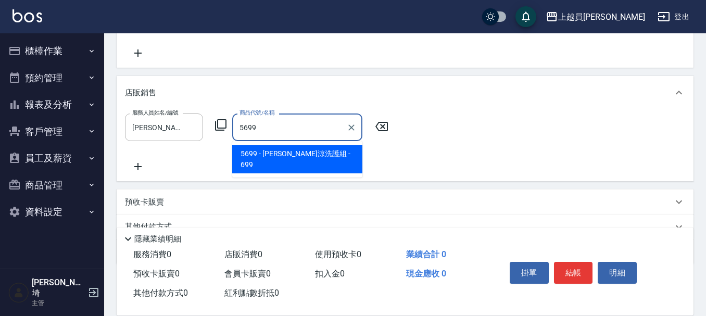
type input "水水沁涼洗護組"
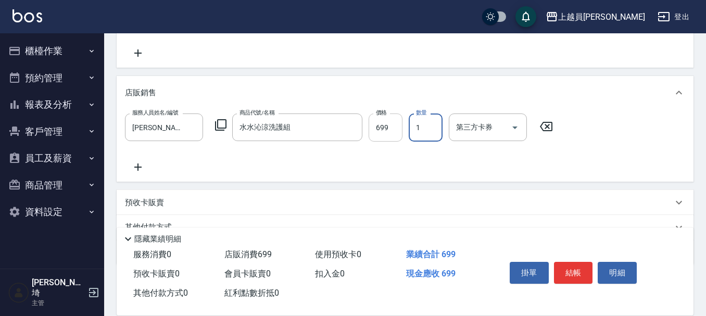
click at [393, 122] on input "699" at bounding box center [386, 128] width 34 height 28
type input "700"
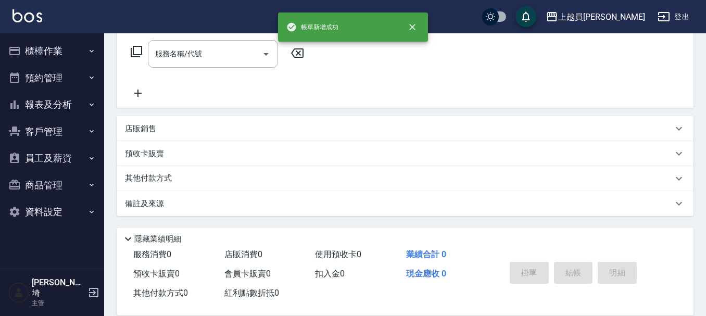
scroll to position [0, 0]
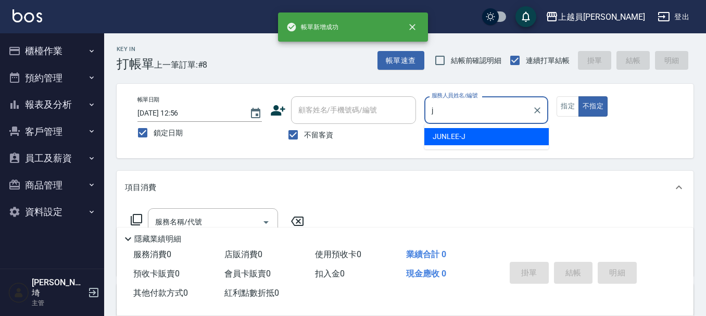
type input "[PERSON_NAME]"
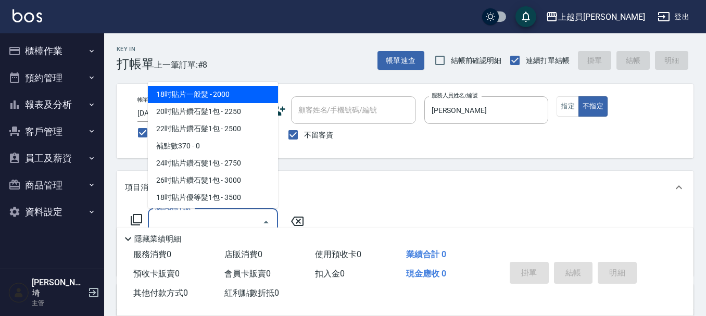
click at [207, 215] on input "服務名稱/代號" at bounding box center [205, 222] width 105 height 18
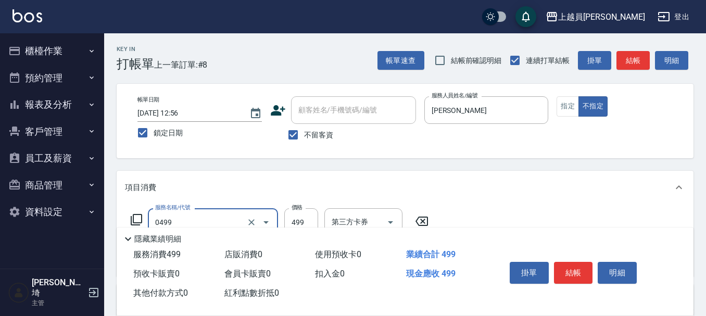
type input "去角質洗髮(0499)"
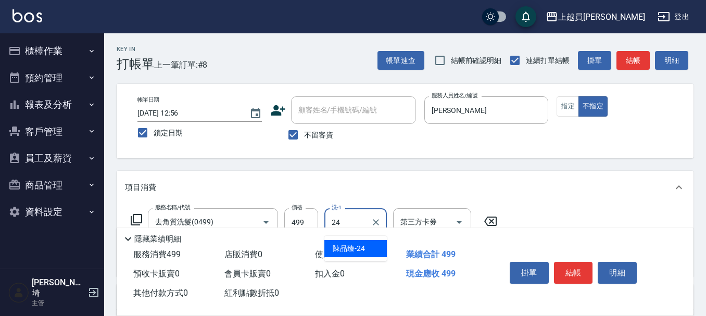
type input "[PERSON_NAME]-24"
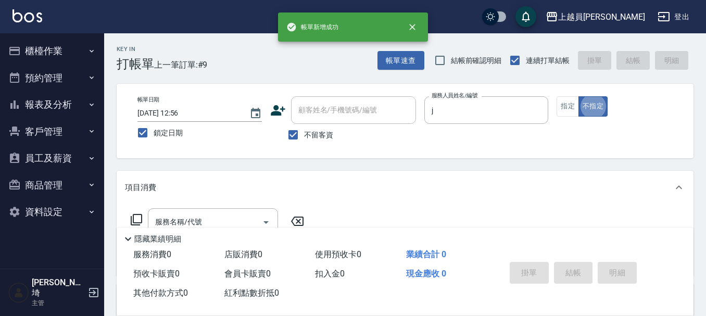
type input "[PERSON_NAME]"
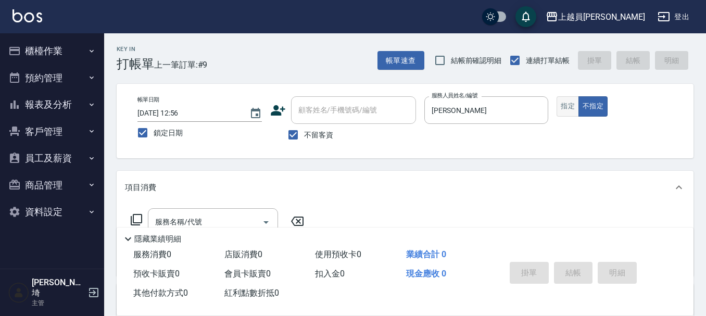
click at [563, 107] on button "指定" at bounding box center [568, 106] width 22 height 20
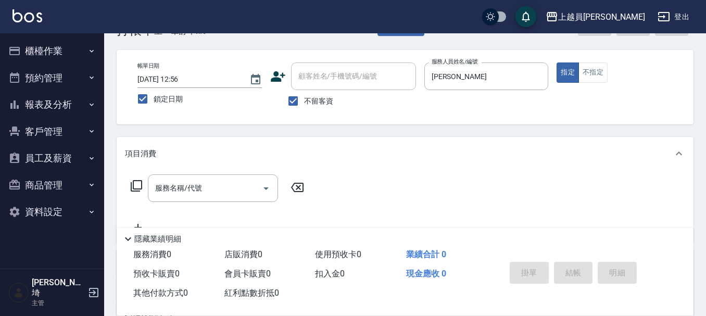
scroll to position [52, 0]
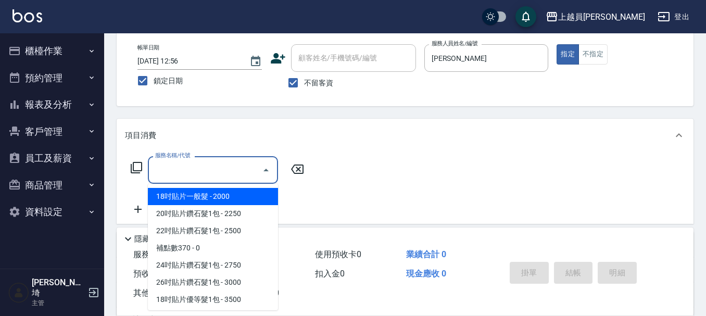
click at [225, 165] on input "服務名稱/代號" at bounding box center [205, 170] width 105 height 18
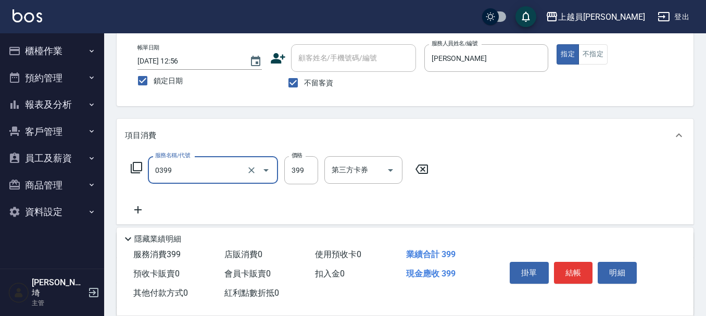
type input "海鹽SPA(0399)"
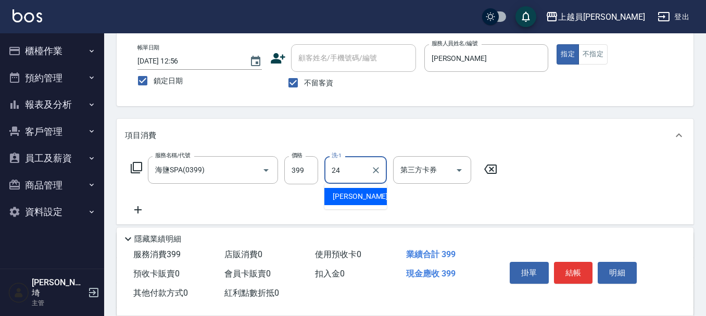
type input "[PERSON_NAME]-24"
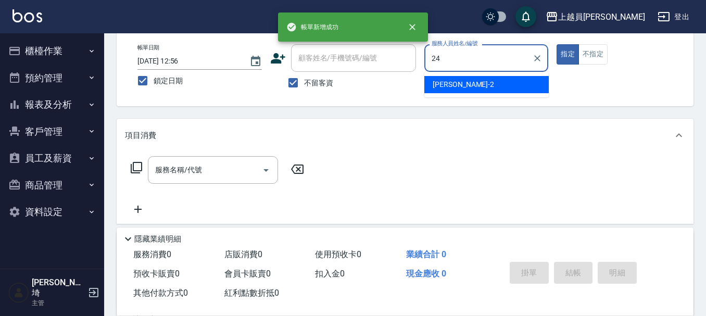
type input "[PERSON_NAME]-24"
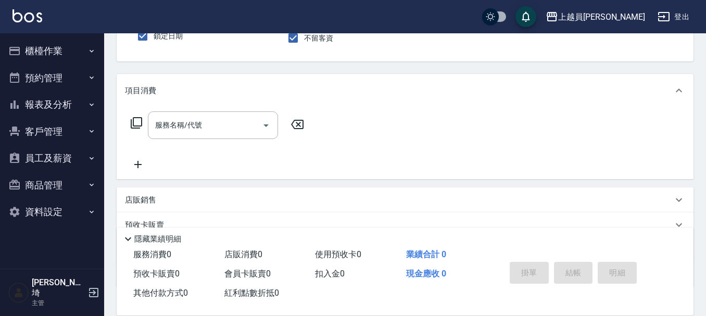
scroll to position [156, 0]
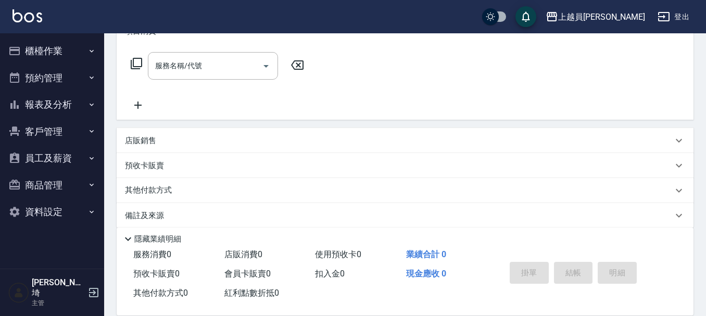
click at [171, 148] on div "店販銷售" at bounding box center [405, 140] width 577 height 25
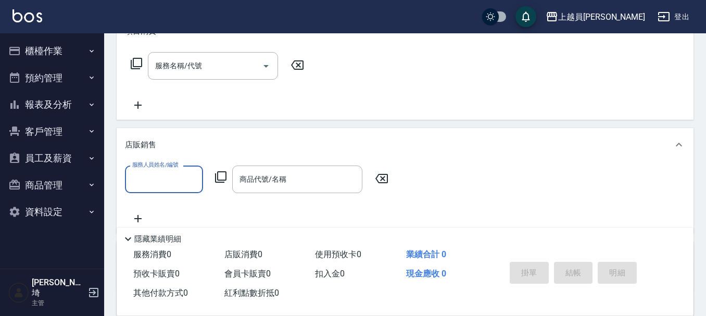
scroll to position [0, 0]
type input "[PERSON_NAME]-24"
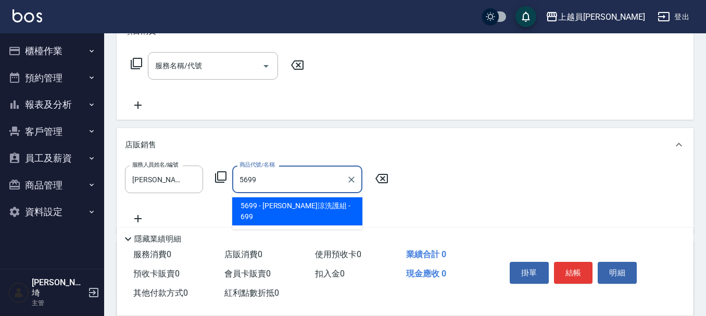
type input "水水沁涼洗護組"
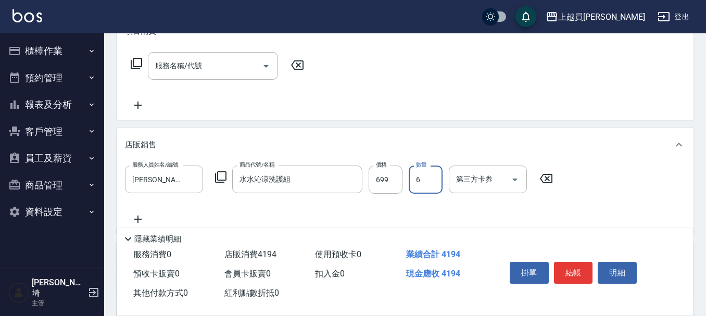
type input "6"
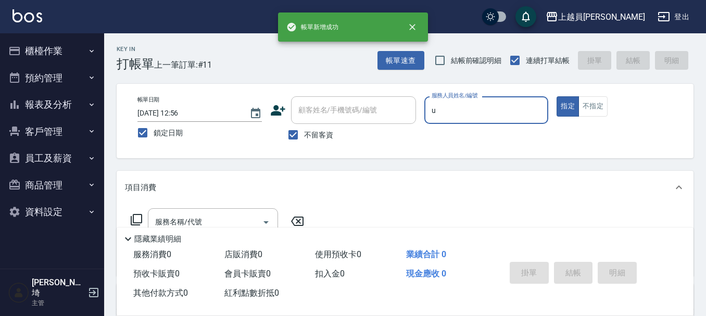
type input "Uni-U"
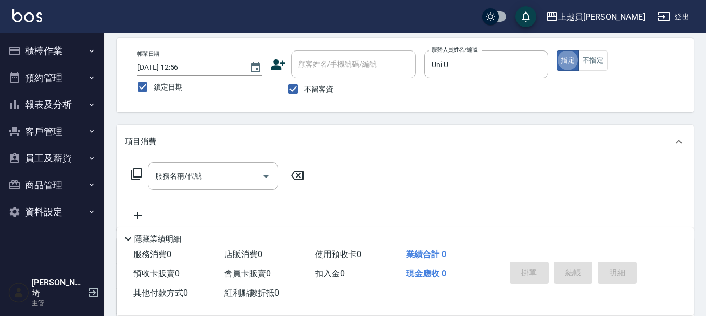
scroll to position [104, 0]
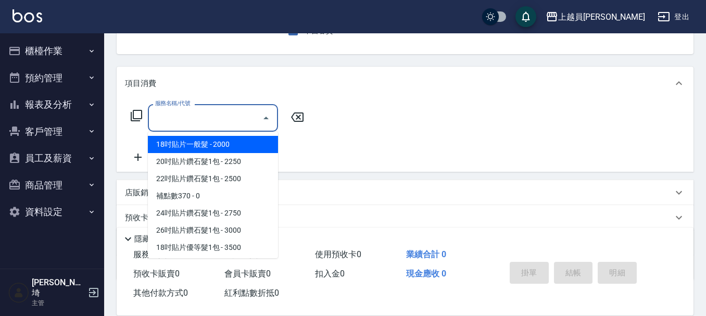
click at [210, 115] on input "服務名稱/代號" at bounding box center [205, 118] width 105 height 18
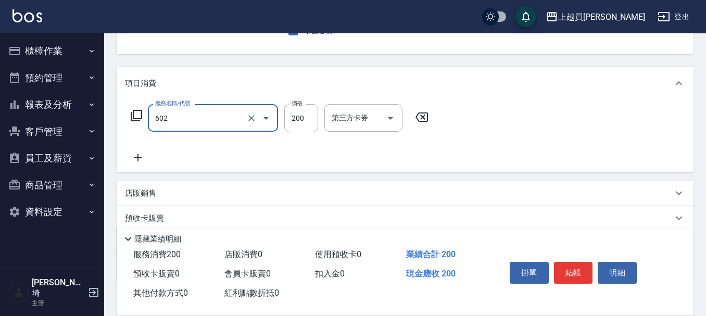
type input "一般洗髮(602)"
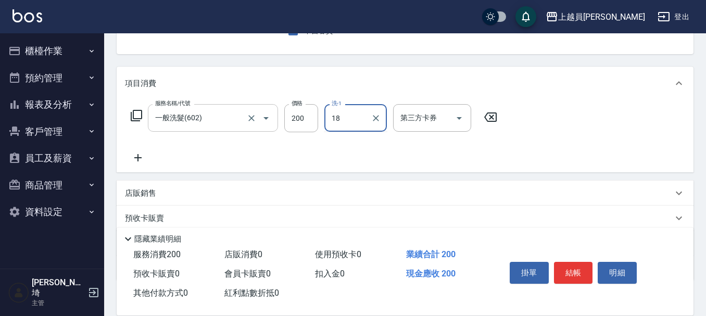
type input "[PERSON_NAME]-18"
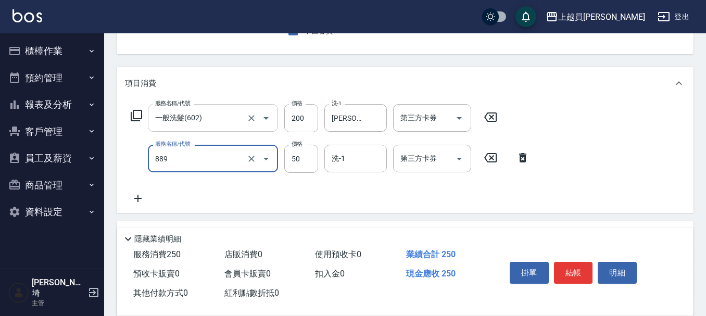
type input "精油(889)"
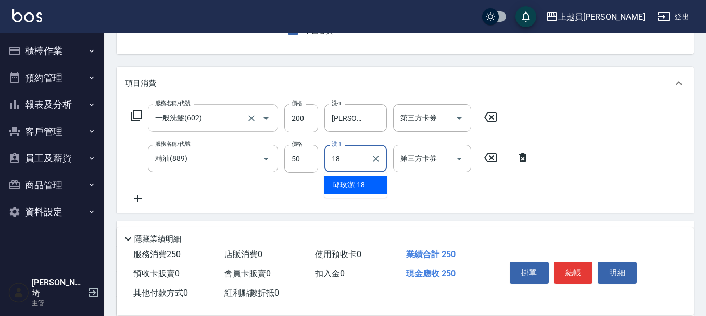
type input "[PERSON_NAME]-18"
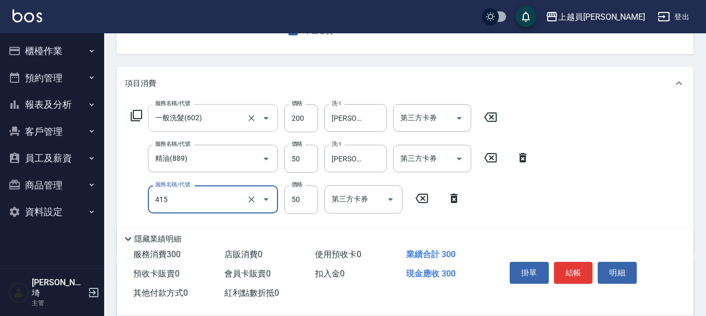
type input "瞬間保養(415)"
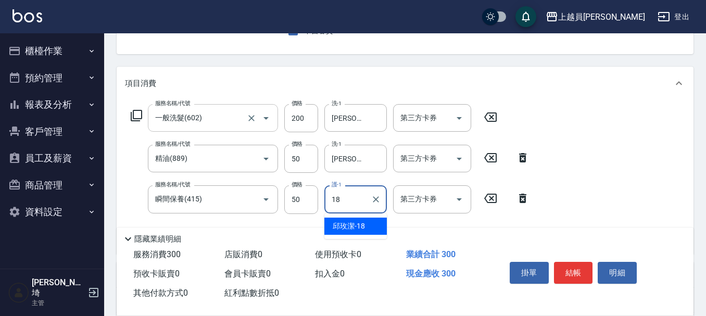
type input "[PERSON_NAME]-18"
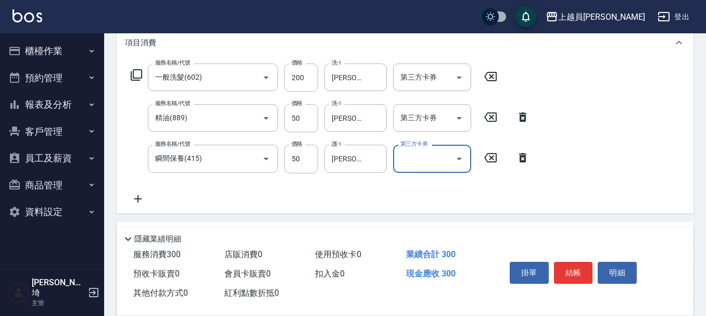
scroll to position [156, 0]
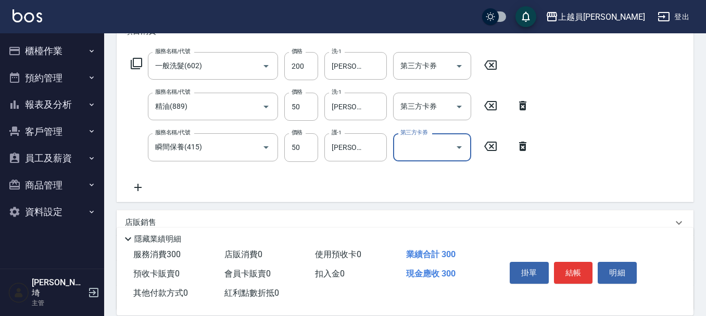
drag, startPoint x: 169, startPoint y: 180, endPoint x: 152, endPoint y: 186, distance: 17.6
click at [168, 180] on div "服務名稱/代號 一般洗髮(602) 服務名稱/代號 價格 200 價格 洗-1 [PERSON_NAME]-18 洗-1 第三方卡券 第三方卡券 服務名稱/代…" at bounding box center [330, 122] width 411 height 141
click at [136, 191] on icon at bounding box center [138, 187] width 26 height 13
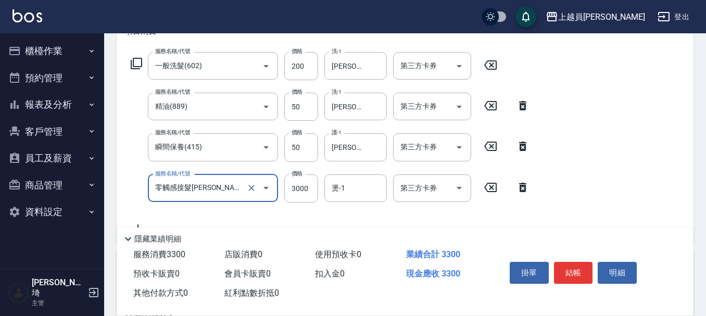
type input "零觸感接髮[PERSON_NAME]1包(00033)"
type input "2000"
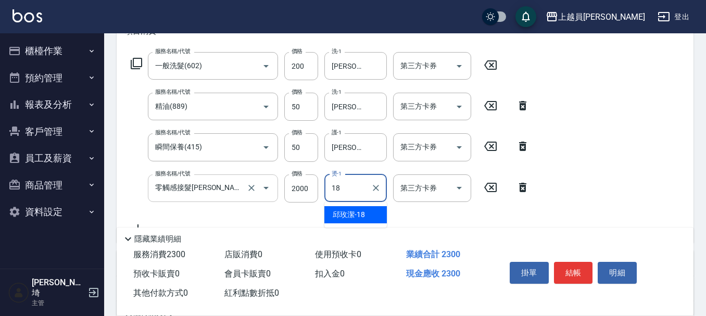
type input "[PERSON_NAME]-18"
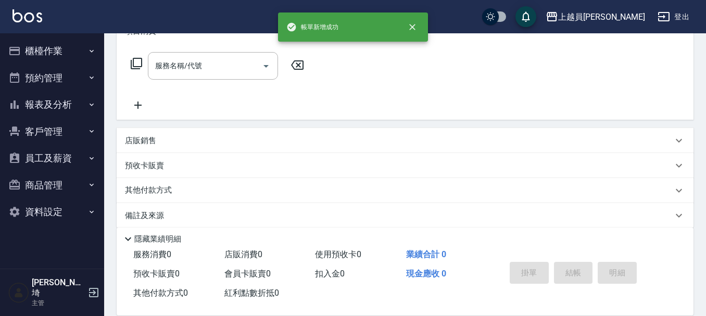
scroll to position [0, 0]
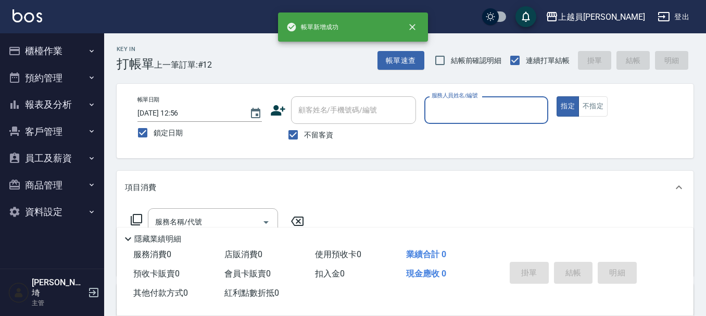
type input "ㄧ"
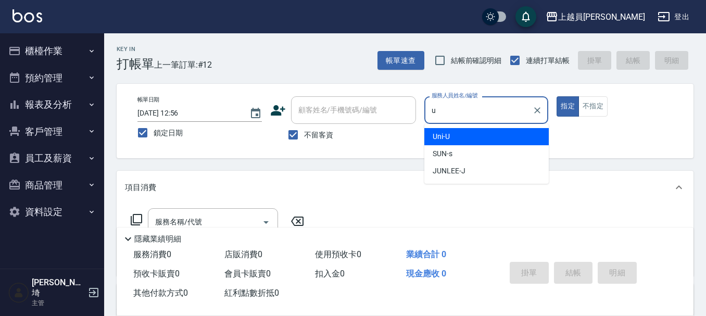
type input "Uni-U"
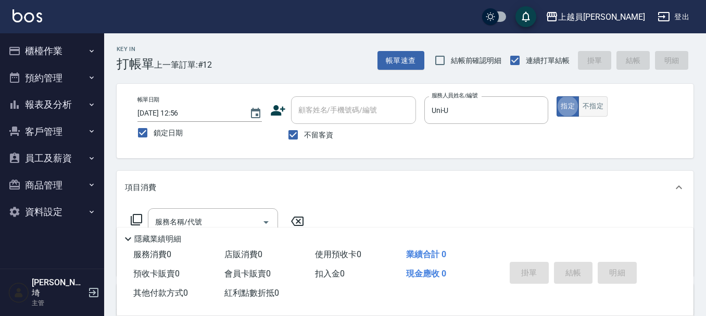
click at [602, 108] on button "不指定" at bounding box center [593, 106] width 29 height 20
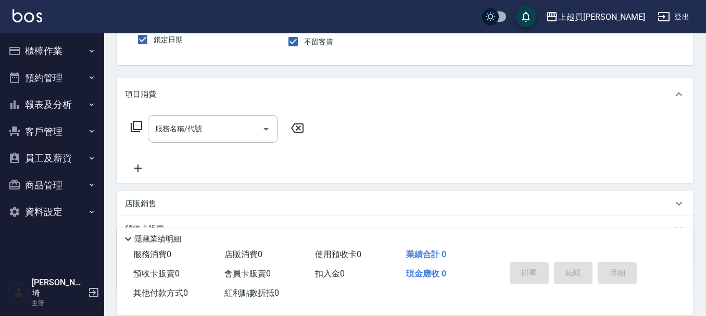
scroll to position [104, 0]
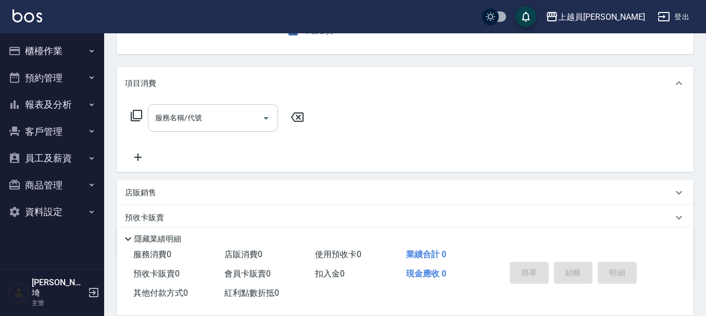
click at [214, 122] on input "服務名稱/代號" at bounding box center [205, 118] width 105 height 18
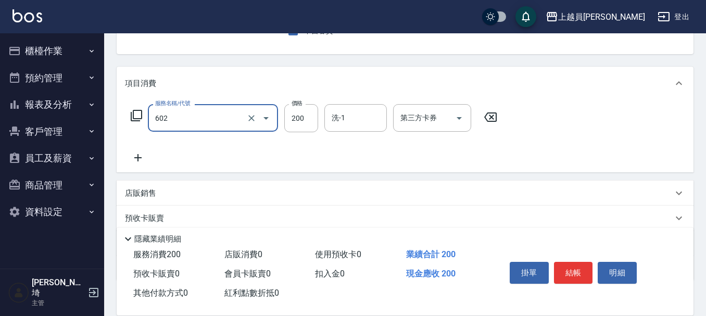
type input "一般洗髮(602)"
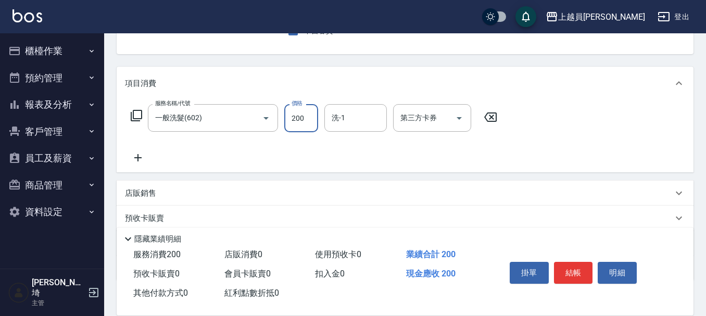
click at [305, 125] on input "200" at bounding box center [301, 118] width 34 height 28
type input "350"
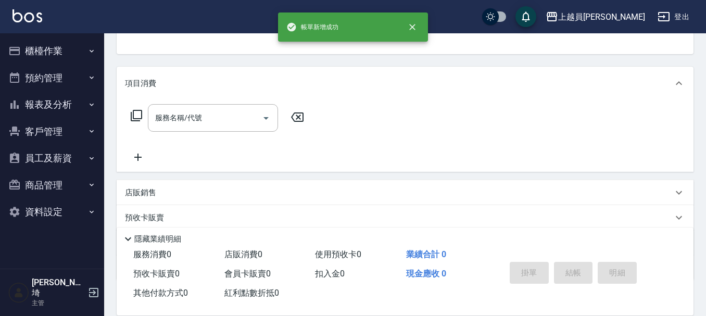
scroll to position [101, 0]
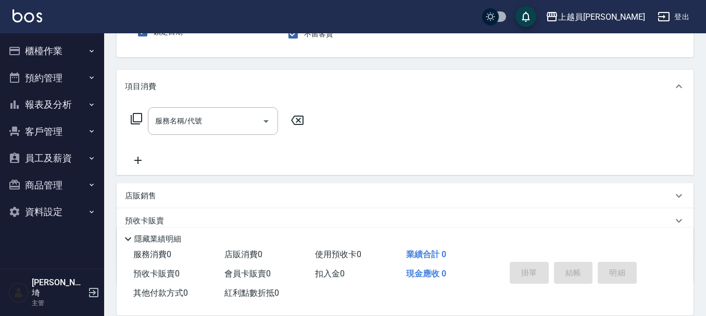
type input "Uni-U"
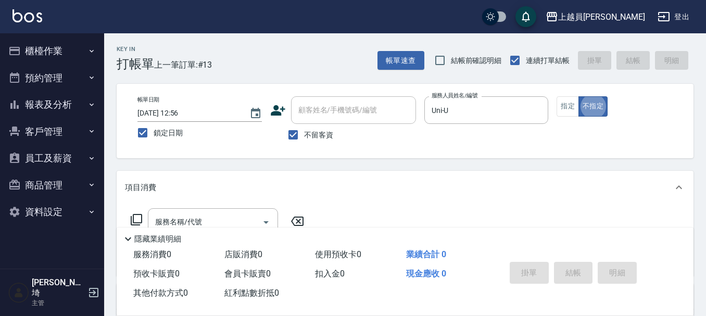
scroll to position [52, 0]
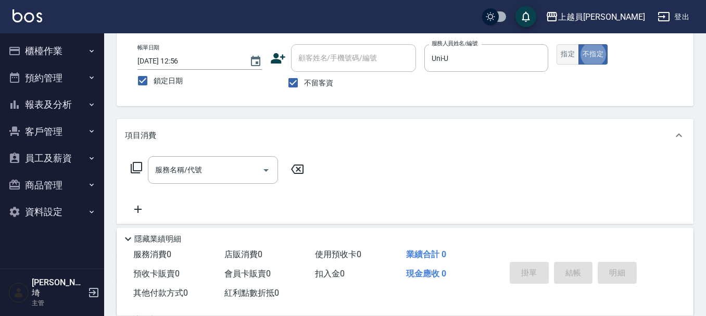
click at [568, 48] on button "指定" at bounding box center [568, 54] width 22 height 20
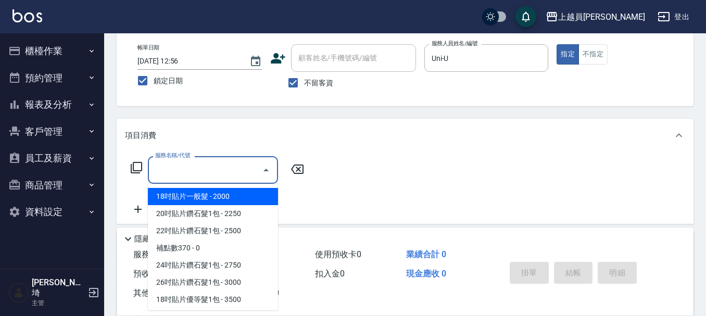
drag, startPoint x: 238, startPoint y: 164, endPoint x: 281, endPoint y: 150, distance: 46.1
click at [235, 165] on input "服務名稱/代號" at bounding box center [205, 170] width 105 height 18
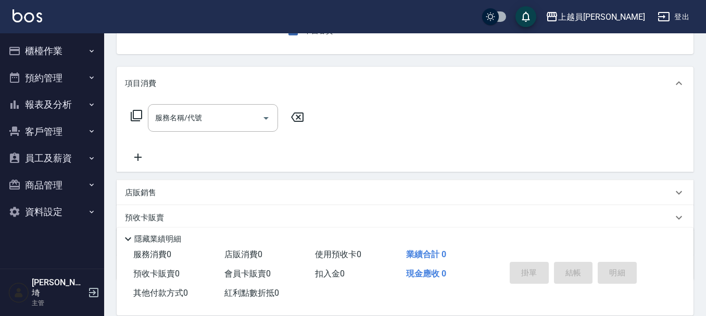
click at [337, 182] on div "店販銷售" at bounding box center [405, 192] width 577 height 25
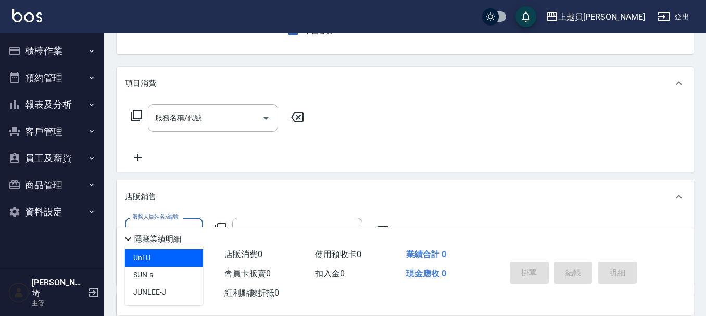
type input "Uni-U"
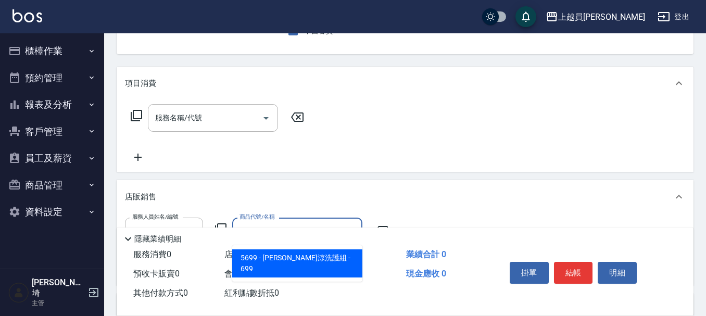
type input "水水沁涼洗護組"
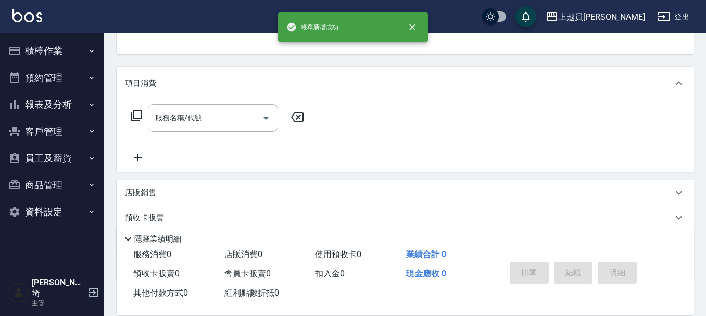
scroll to position [101, 0]
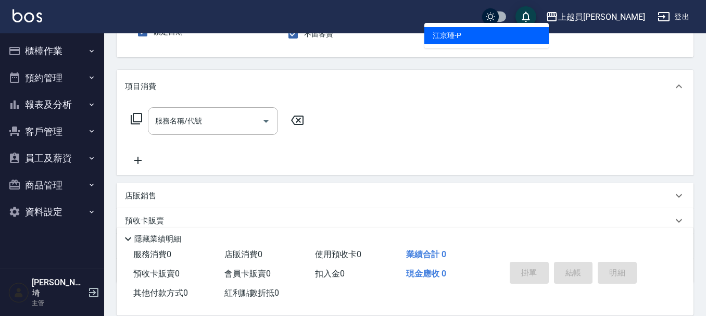
type input "[PERSON_NAME]-P"
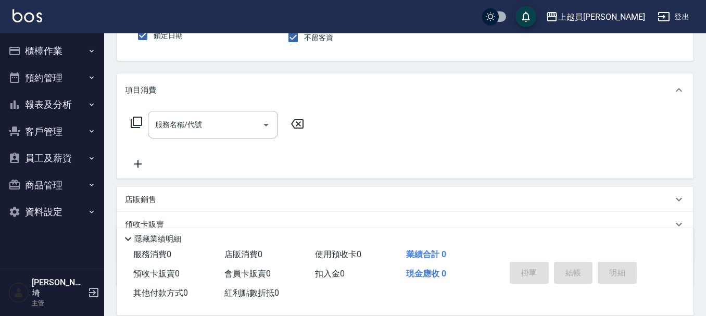
scroll to position [104, 0]
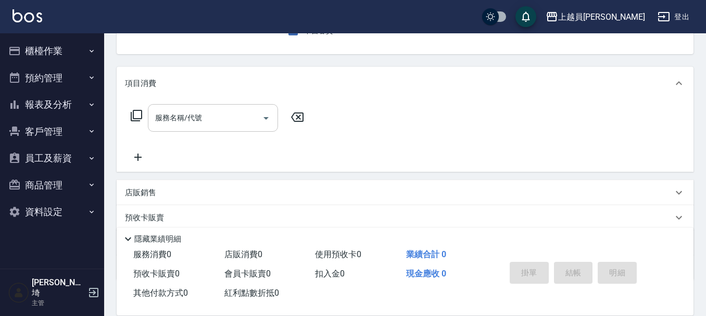
click at [238, 114] on input "服務名稱/代號" at bounding box center [205, 118] width 105 height 18
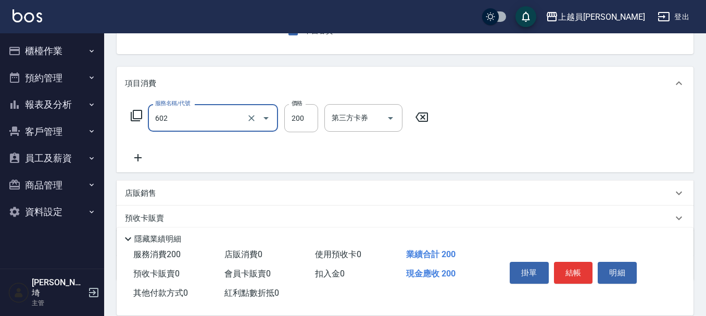
type input "一般洗髮(602)"
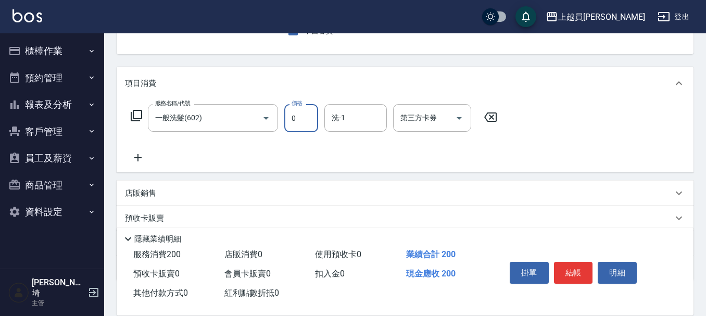
type input "0"
type input "1181"
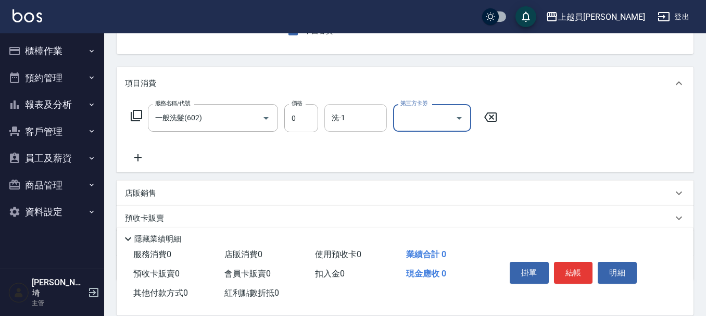
click at [341, 111] on div "洗-1 洗-1" at bounding box center [356, 118] width 63 height 28
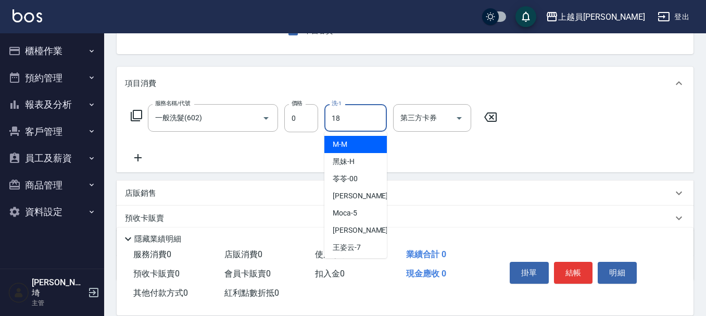
type input "[PERSON_NAME]-18"
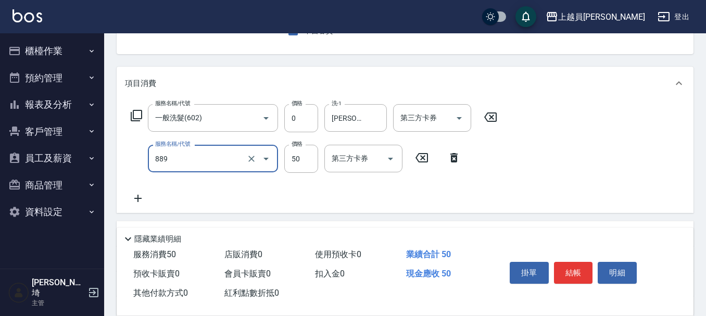
type input "精油(889)"
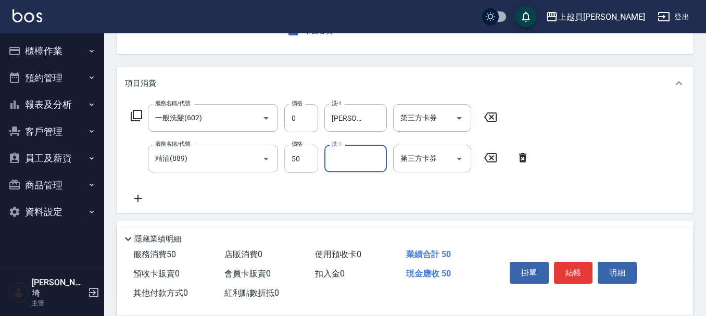
click at [314, 162] on input "50" at bounding box center [301, 159] width 34 height 28
type input "0"
type input "[PERSON_NAME]-18"
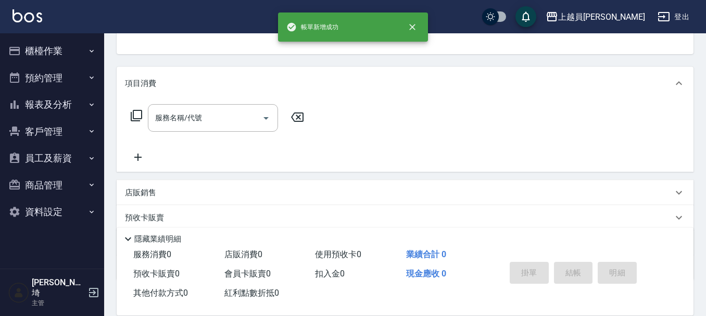
scroll to position [101, 0]
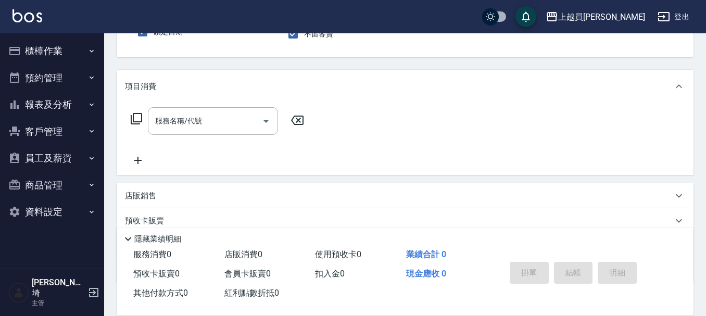
type input "[PERSON_NAME]-P"
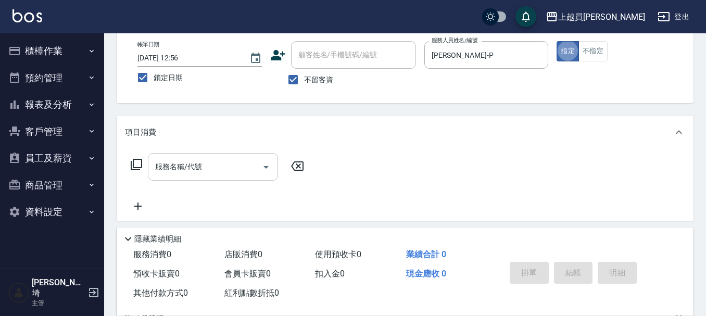
scroll to position [104, 0]
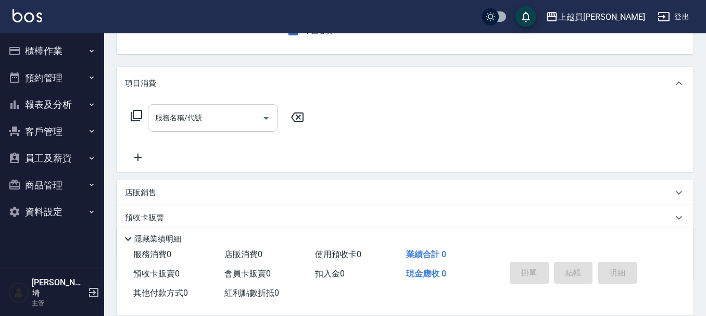
click at [230, 127] on input "服務名稱/代號" at bounding box center [205, 118] width 105 height 18
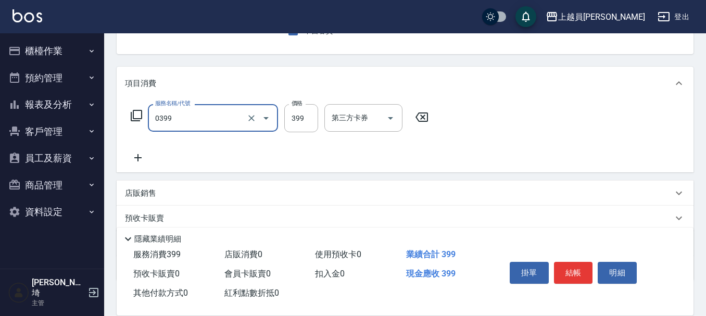
type input "海鹽SPA(0399)"
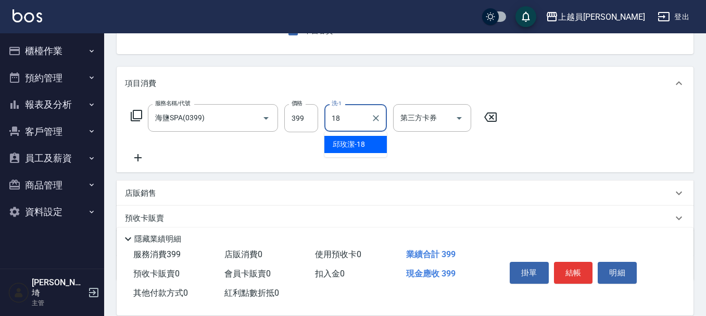
type input "[PERSON_NAME]-18"
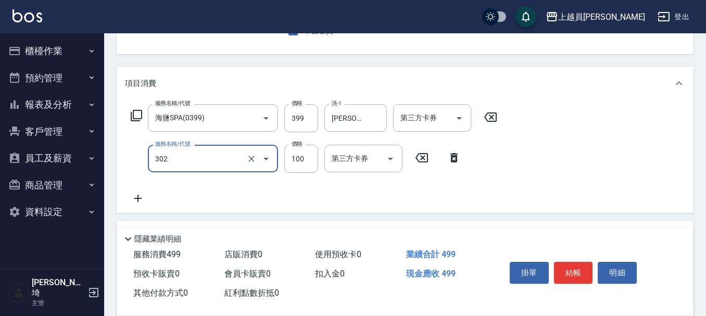
type input "剪髮(302)"
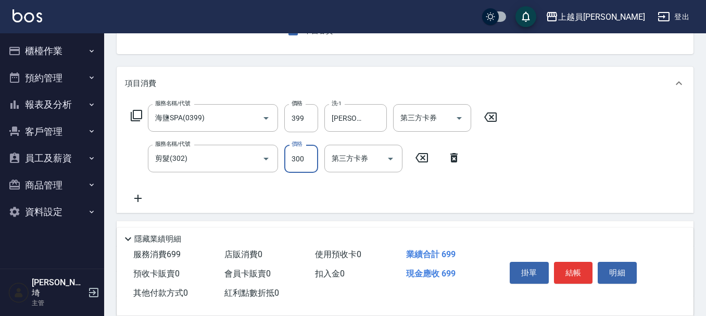
type input "300"
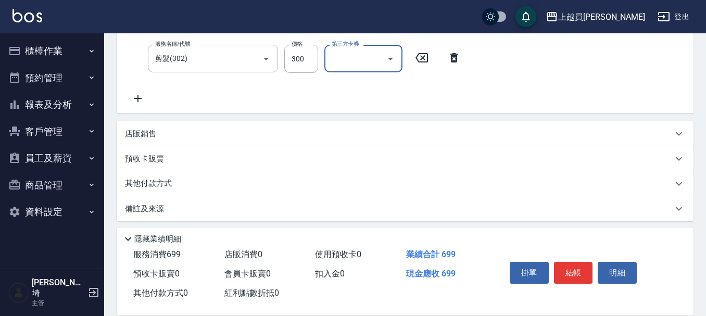
scroll to position [208, 0]
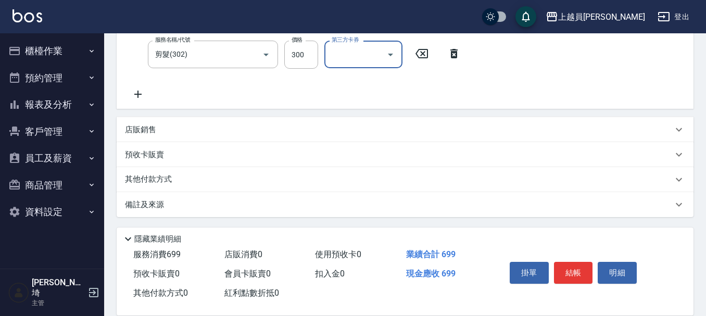
click at [268, 125] on div "店販銷售" at bounding box center [399, 130] width 548 height 11
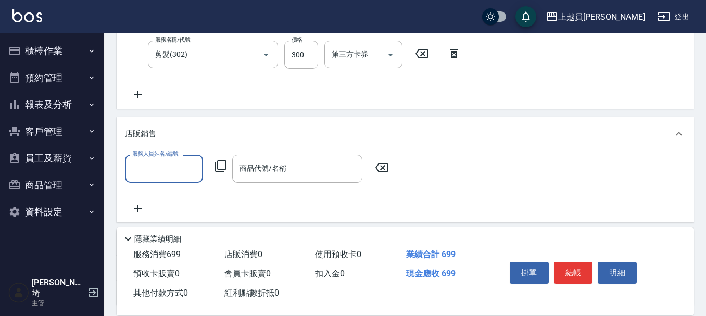
scroll to position [0, 0]
type input "[PERSON_NAME]-P"
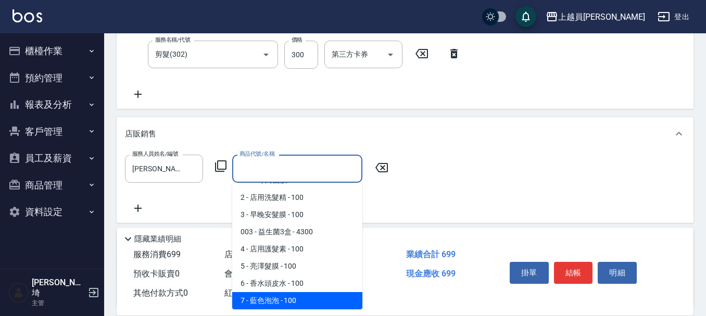
scroll to position [49, 0]
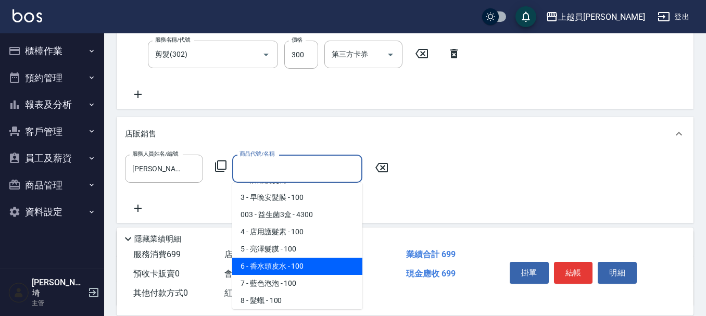
type input "香水頭皮水"
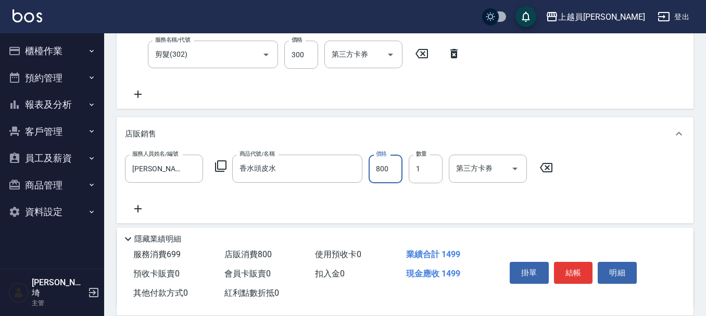
type input "800"
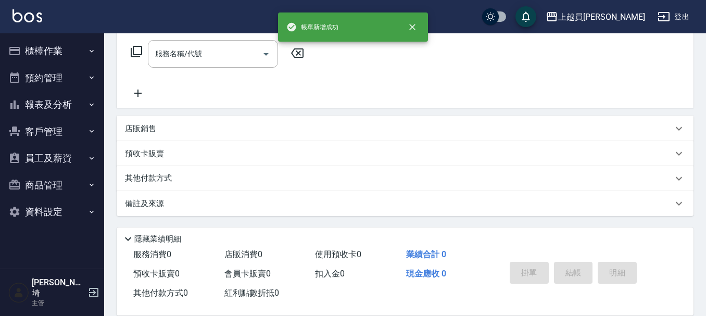
scroll to position [0, 0]
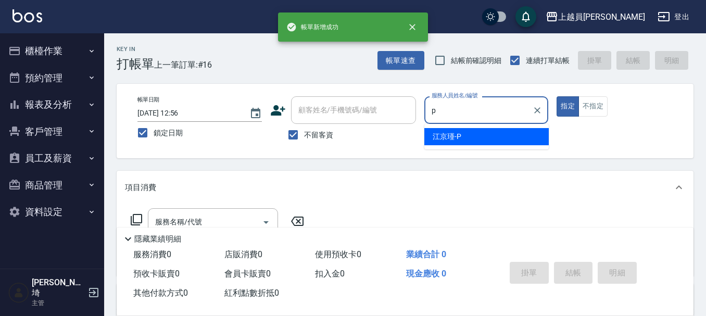
type input "[PERSON_NAME]-P"
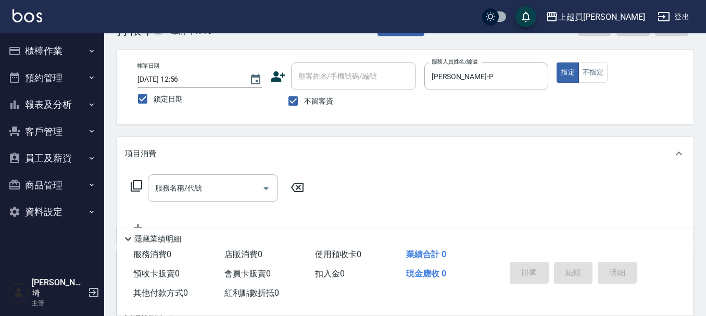
scroll to position [52, 0]
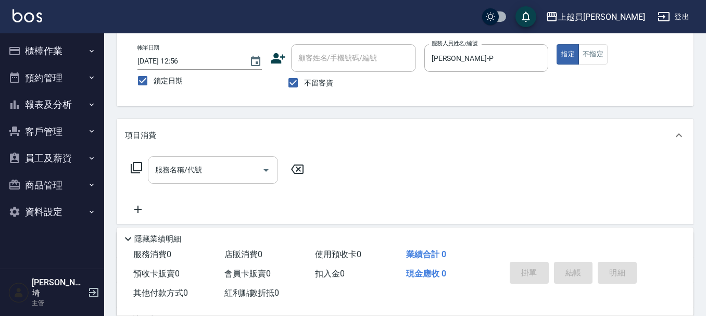
click at [213, 172] on input "服務名稱/代號" at bounding box center [205, 170] width 105 height 18
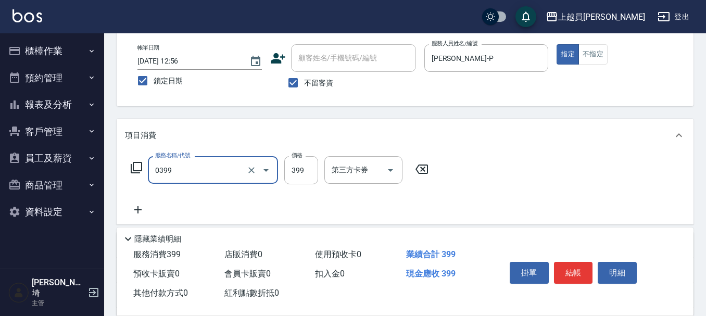
type input "海鹽SPA(0399)"
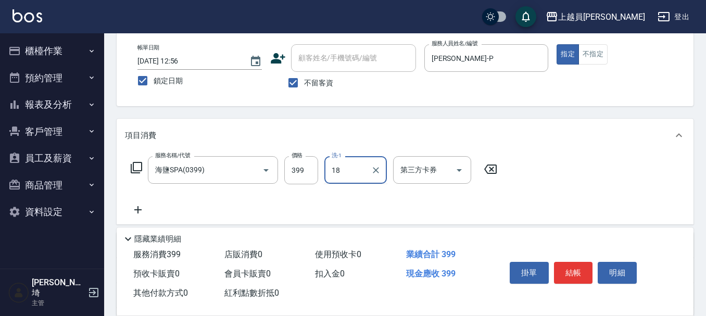
type input "[PERSON_NAME]-18"
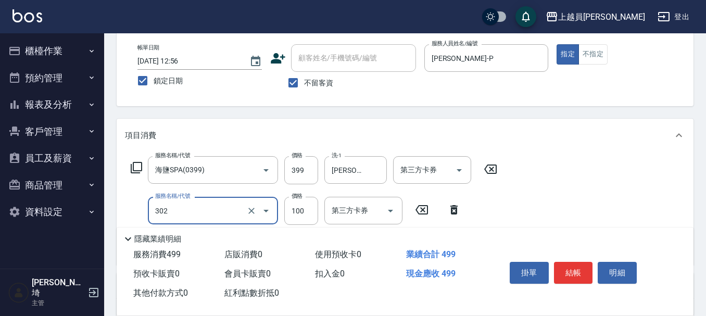
type input "剪髮(302)"
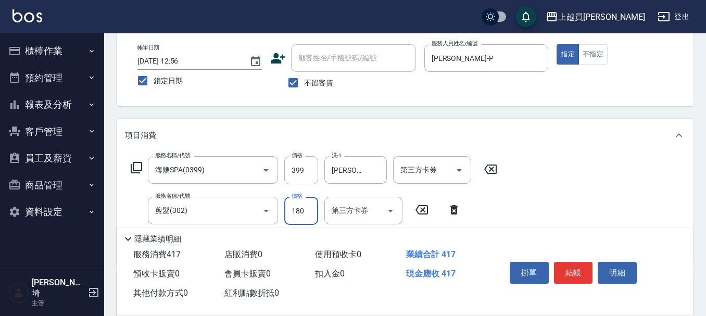
type input "180"
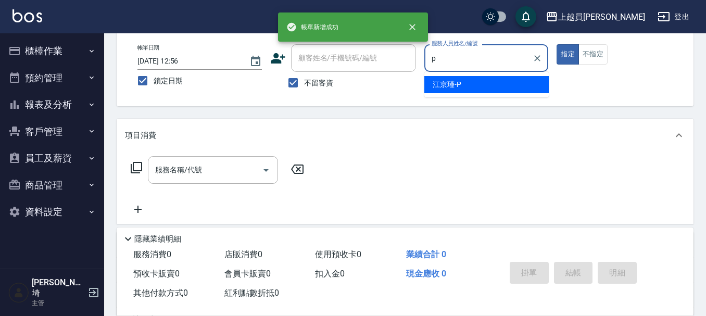
type input "[PERSON_NAME]-P"
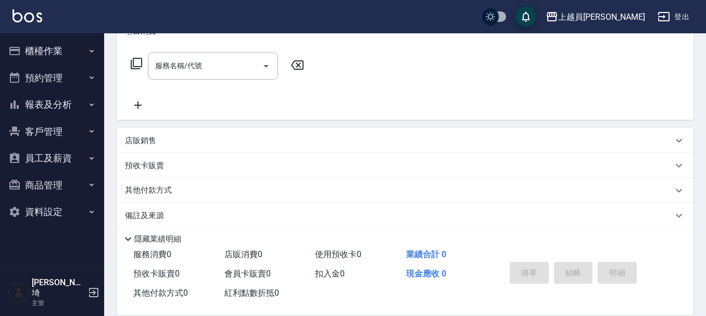
click at [240, 44] on div "項目消費" at bounding box center [405, 31] width 577 height 33
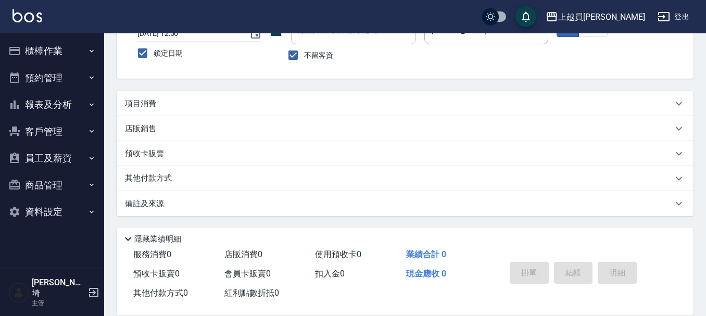
scroll to position [80, 0]
click at [196, 101] on div "項目消費" at bounding box center [399, 103] width 548 height 11
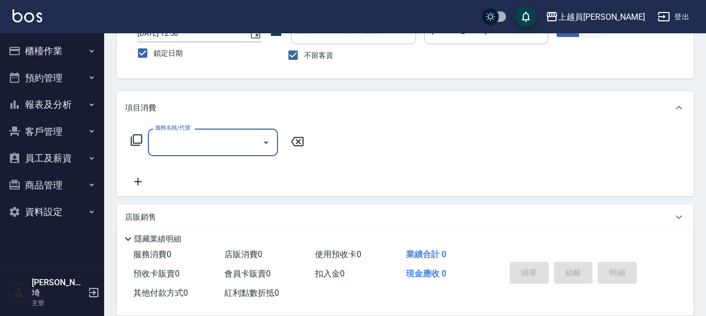
scroll to position [0, 0]
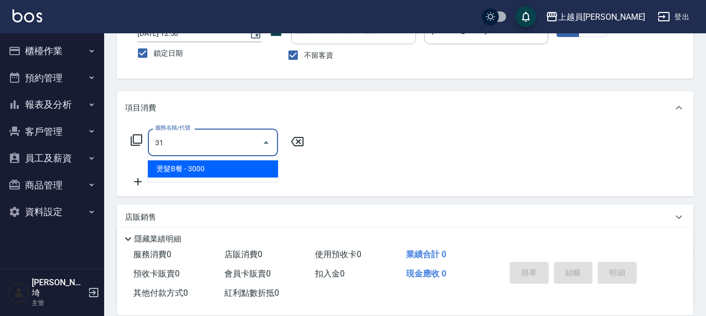
type input "燙髮B餐(31)"
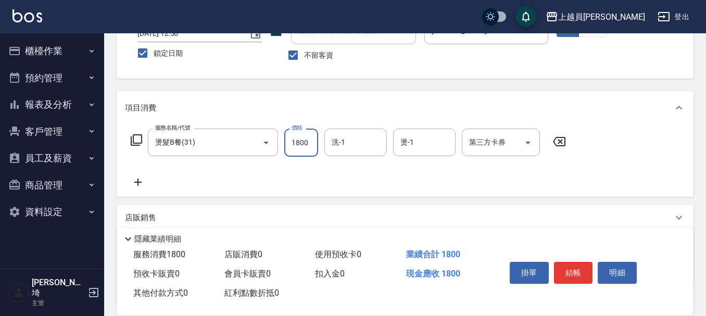
type input "1800"
type input "[PERSON_NAME]-18"
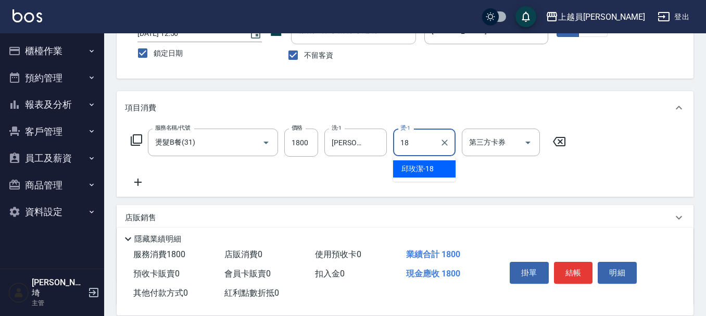
type input "[PERSON_NAME]-18"
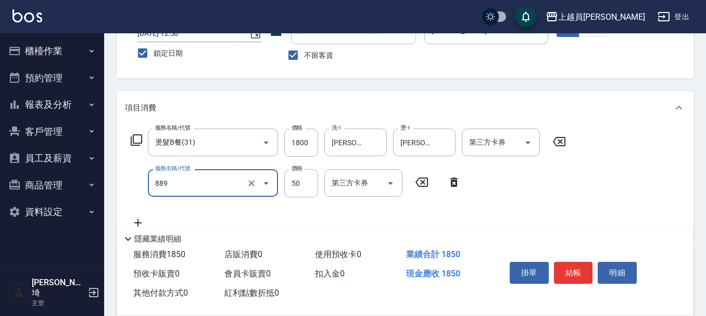
type input "精油(889)"
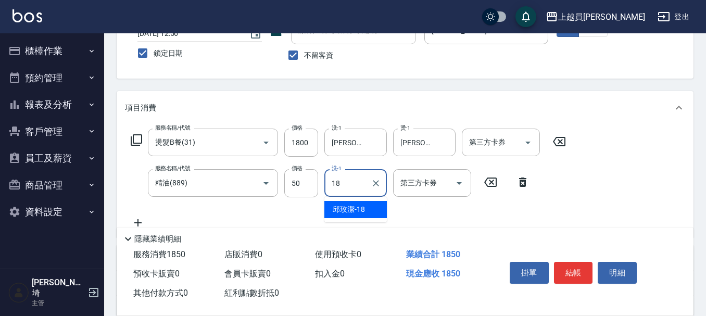
type input "[PERSON_NAME]-18"
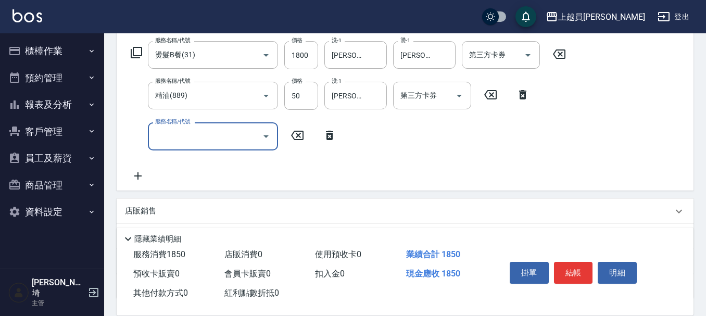
scroll to position [184, 0]
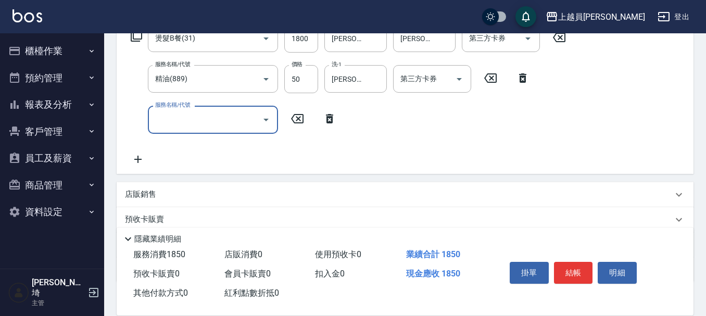
click at [287, 187] on div "店販銷售" at bounding box center [405, 194] width 577 height 25
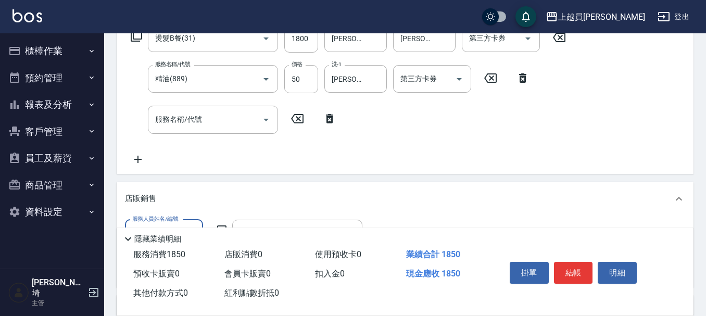
scroll to position [0, 0]
type input "[PERSON_NAME]-P"
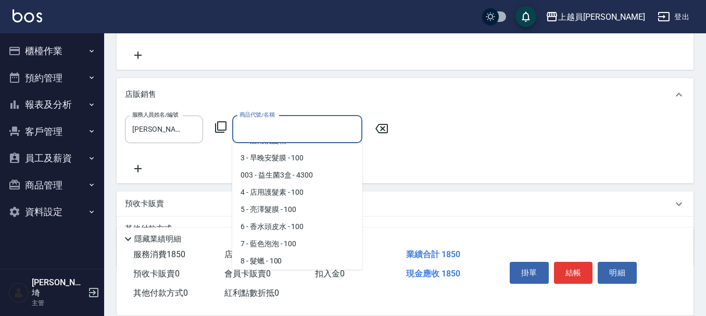
scroll to position [84, 0]
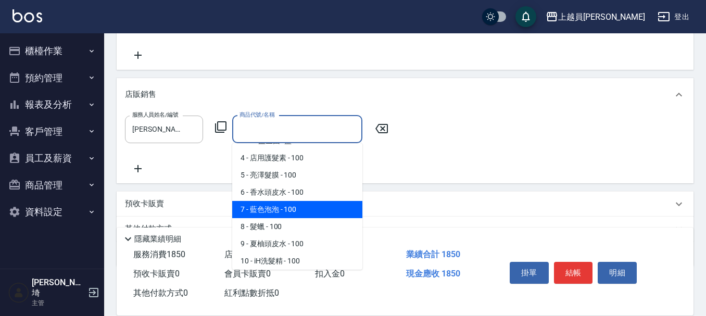
type input "藍色泡泡"
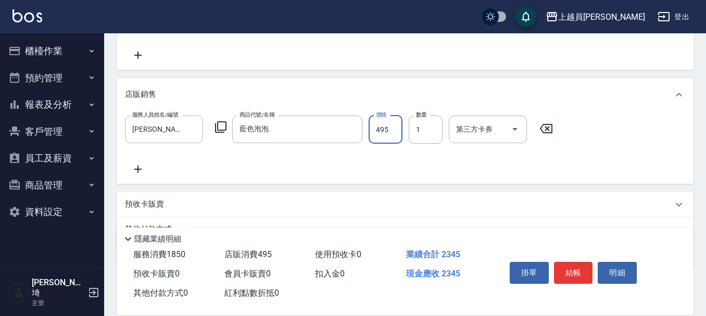
type input "495"
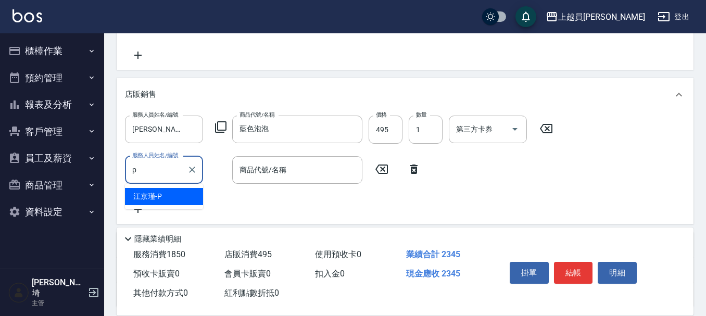
type input "[PERSON_NAME]-P"
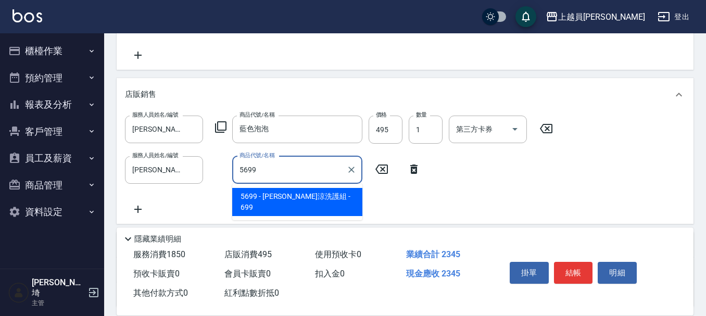
type input "水水沁涼洗護組"
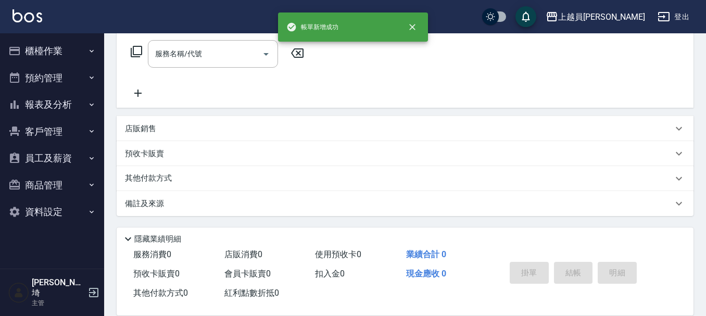
scroll to position [0, 0]
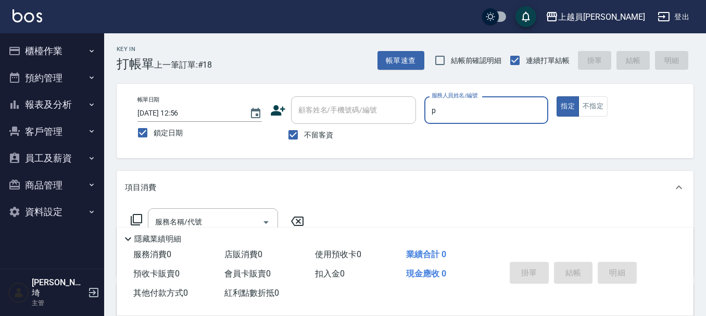
type input "[PERSON_NAME]-P"
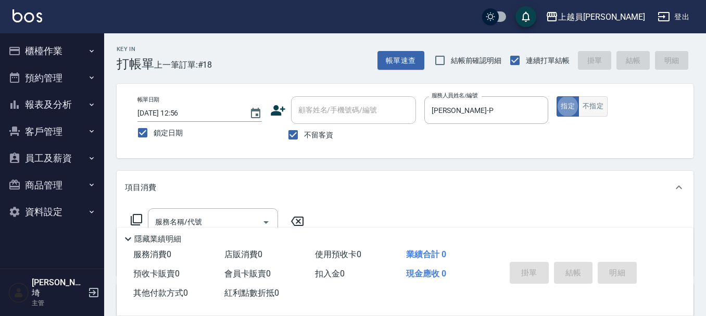
click at [604, 114] on button "不指定" at bounding box center [593, 106] width 29 height 20
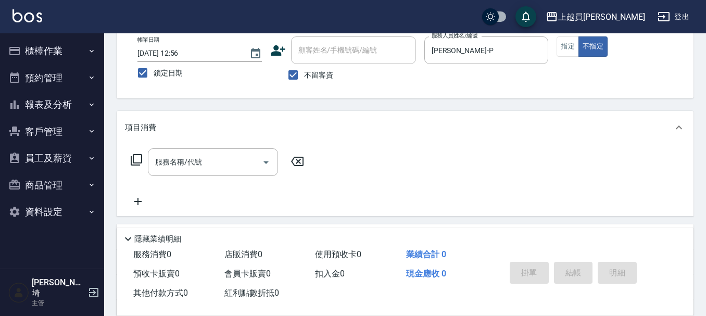
scroll to position [156, 0]
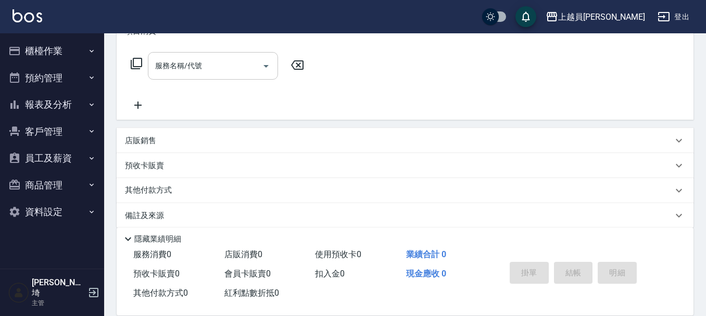
click at [209, 68] on input "服務名稱/代號" at bounding box center [205, 66] width 105 height 18
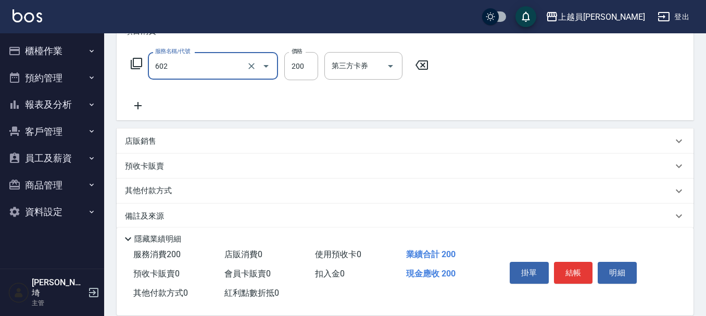
type input "一般洗髮(602)"
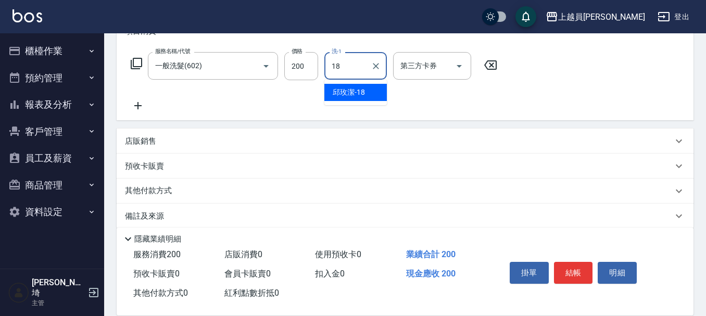
type input "[PERSON_NAME]-18"
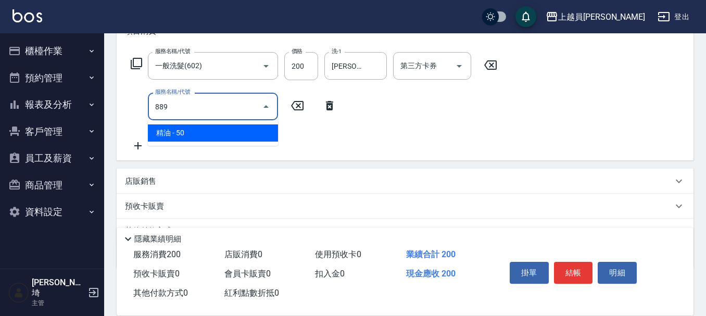
type input "精油(889)"
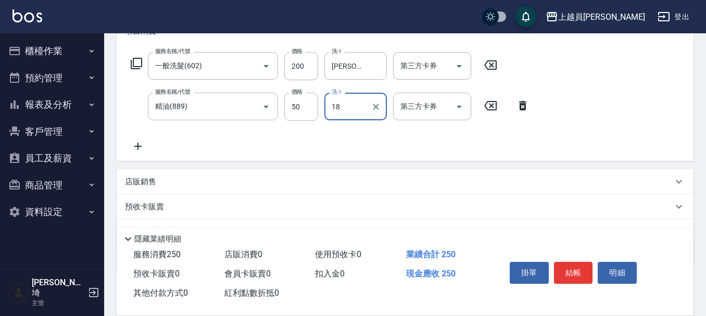
type input "[PERSON_NAME]-18"
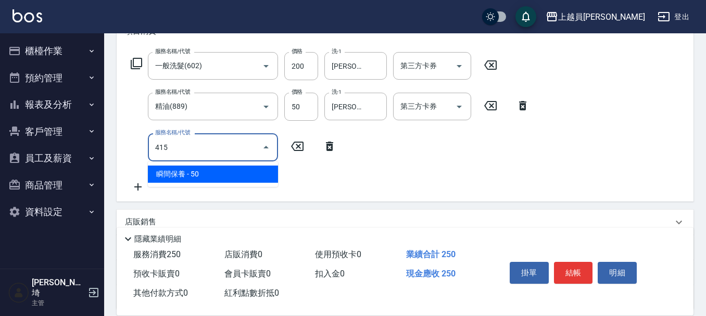
type input "瞬間保養(415)"
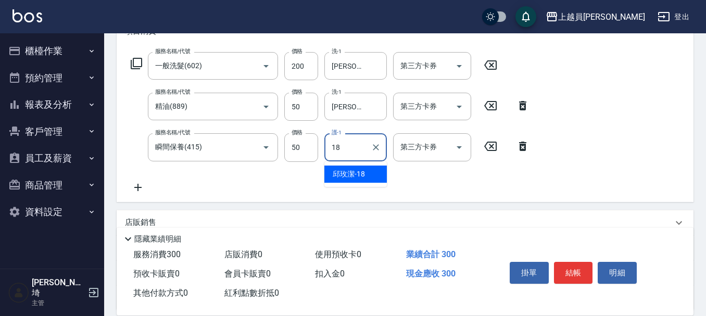
type input "[PERSON_NAME]-18"
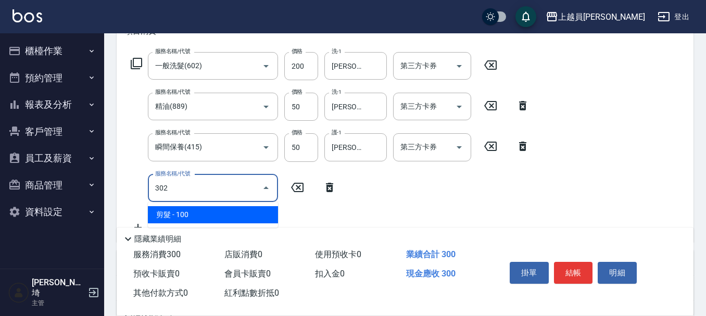
type input "剪髮(302)"
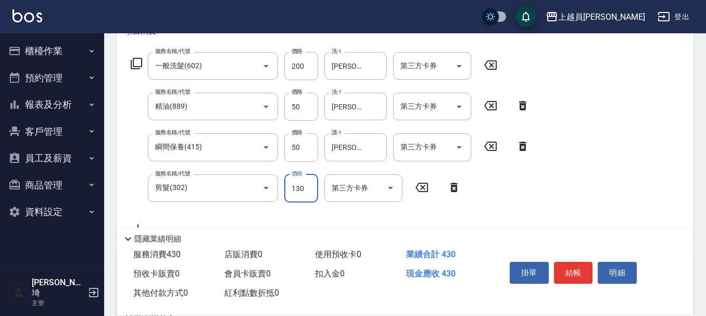
type input "130"
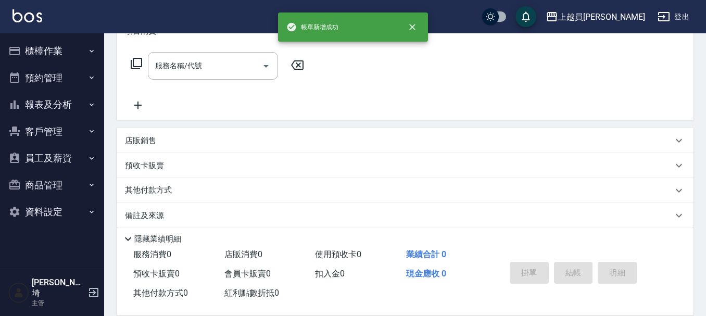
scroll to position [0, 0]
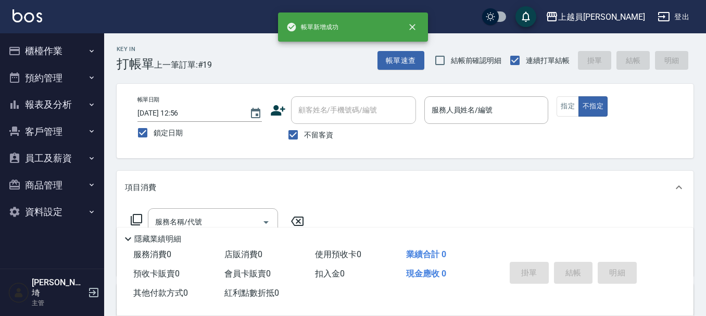
click at [156, 139] on label "鎖定日期" at bounding box center [193, 133] width 122 height 22
click at [154, 139] on input "鎖定日期" at bounding box center [143, 133] width 22 height 22
checkbox input "false"
type input "[DATE] 13:04"
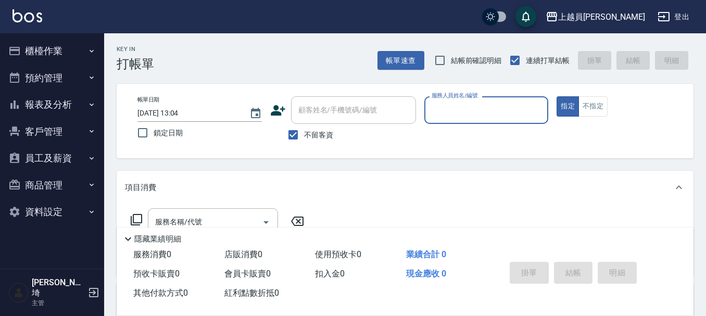
click at [52, 101] on button "報表及分析" at bounding box center [52, 104] width 96 height 27
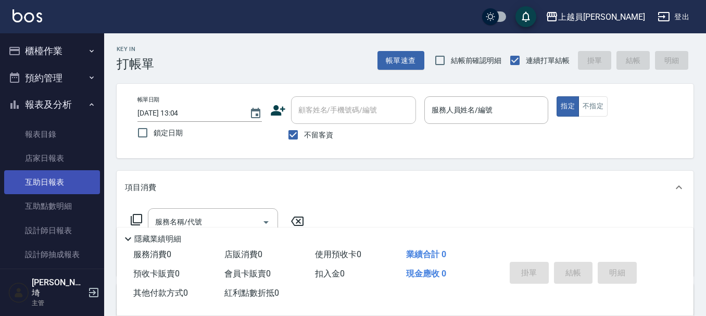
click at [49, 189] on link "互助日報表" at bounding box center [52, 182] width 96 height 24
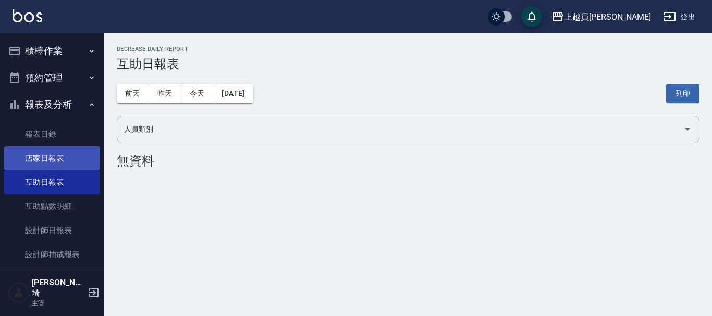
click at [57, 154] on link "店家日報表" at bounding box center [52, 158] width 96 height 24
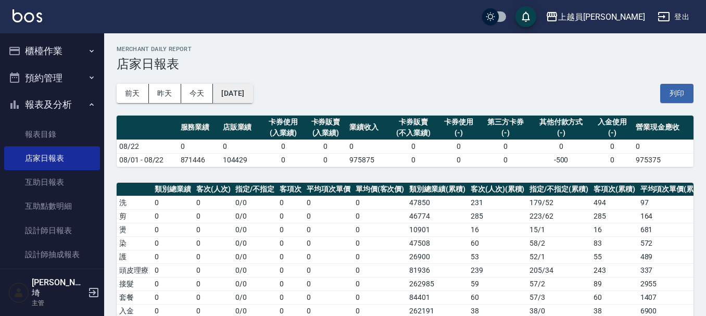
click at [253, 86] on button "[DATE]" at bounding box center [233, 93] width 40 height 19
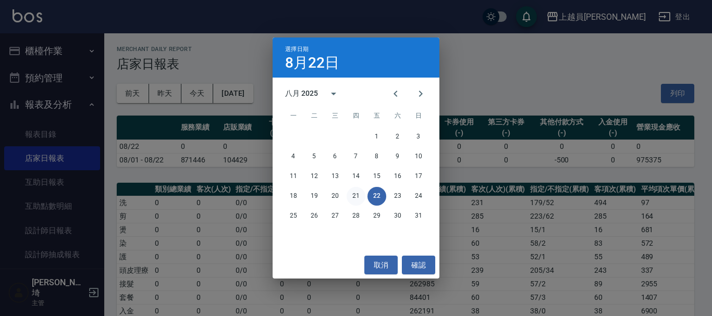
click at [352, 191] on button "21" at bounding box center [355, 196] width 19 height 19
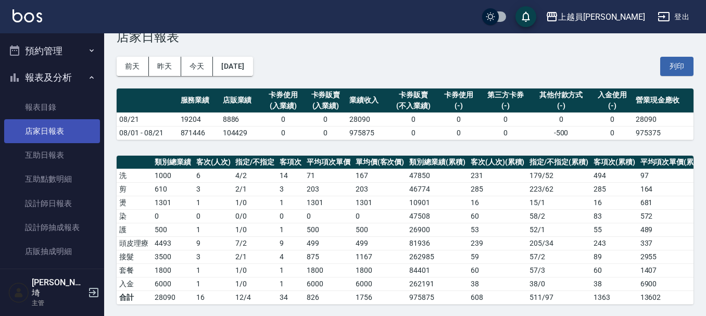
scroll to position [52, 0]
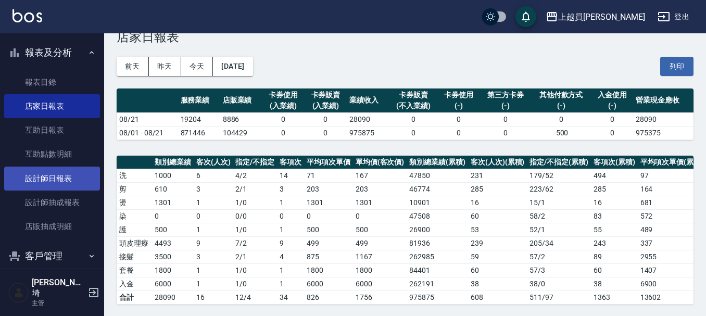
click at [71, 181] on link "設計師日報表" at bounding box center [52, 179] width 96 height 24
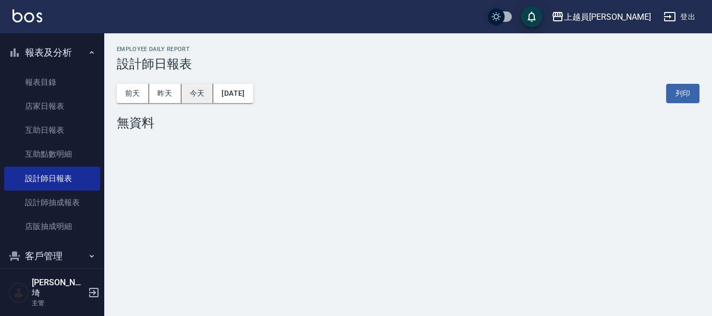
click at [183, 90] on button "今天" at bounding box center [197, 93] width 32 height 19
click at [177, 82] on div "[DATE] [DATE] [DATE] [DATE] 列印" at bounding box center [408, 93] width 582 height 44
click at [170, 90] on button "昨天" at bounding box center [165, 93] width 32 height 19
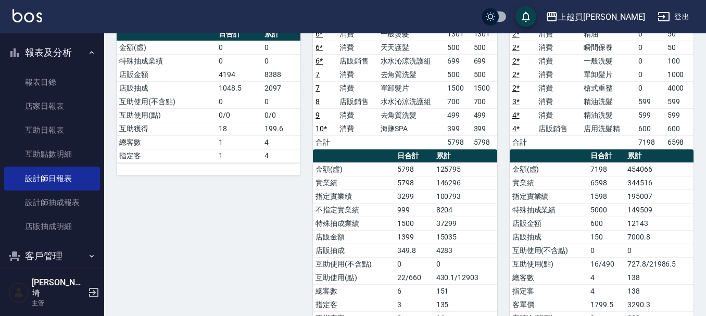
scroll to position [52, 0]
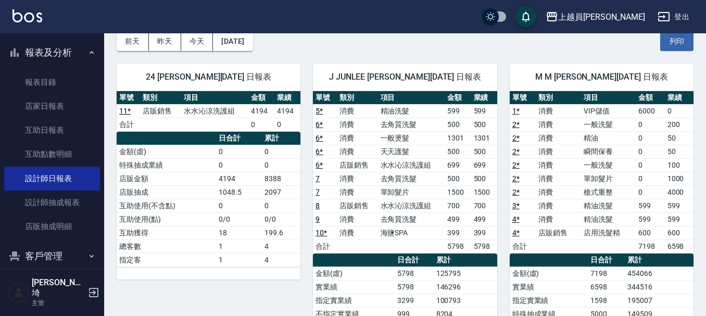
click at [149, 32] on button "昨天" at bounding box center [165, 41] width 32 height 19
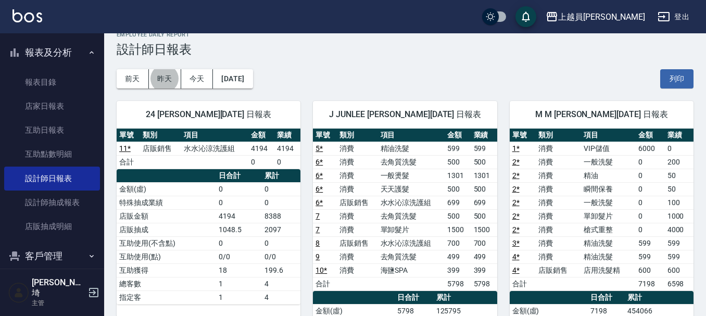
scroll to position [0, 0]
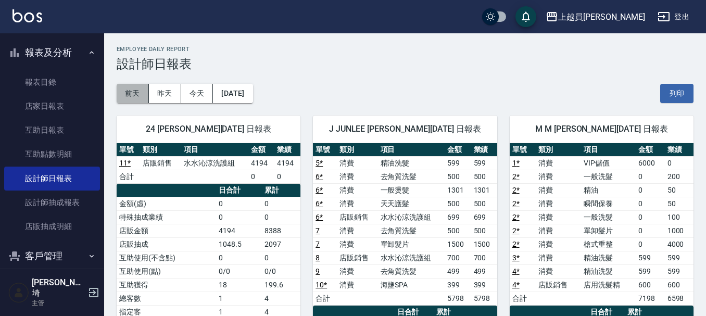
click at [132, 95] on button "前天" at bounding box center [133, 93] width 32 height 19
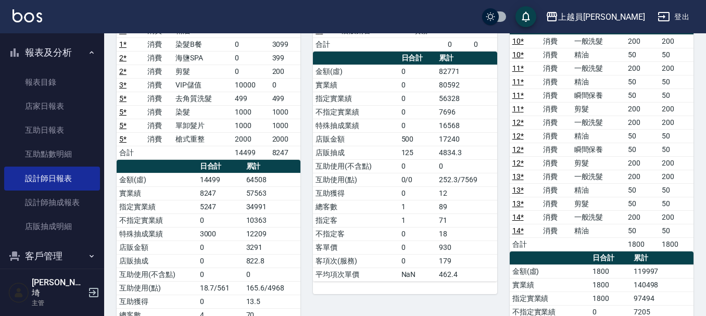
scroll to position [52, 0]
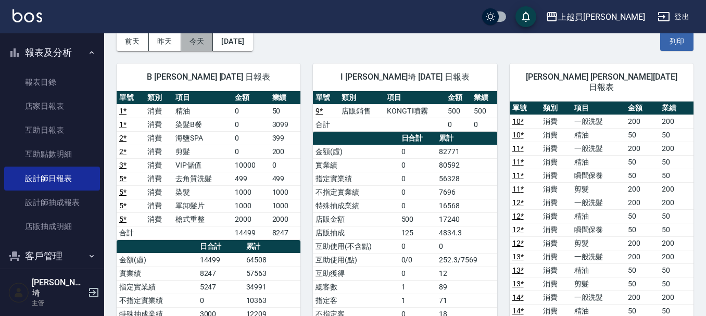
click at [201, 38] on button "今天" at bounding box center [197, 41] width 32 height 19
